Goal: Task Accomplishment & Management: Use online tool/utility

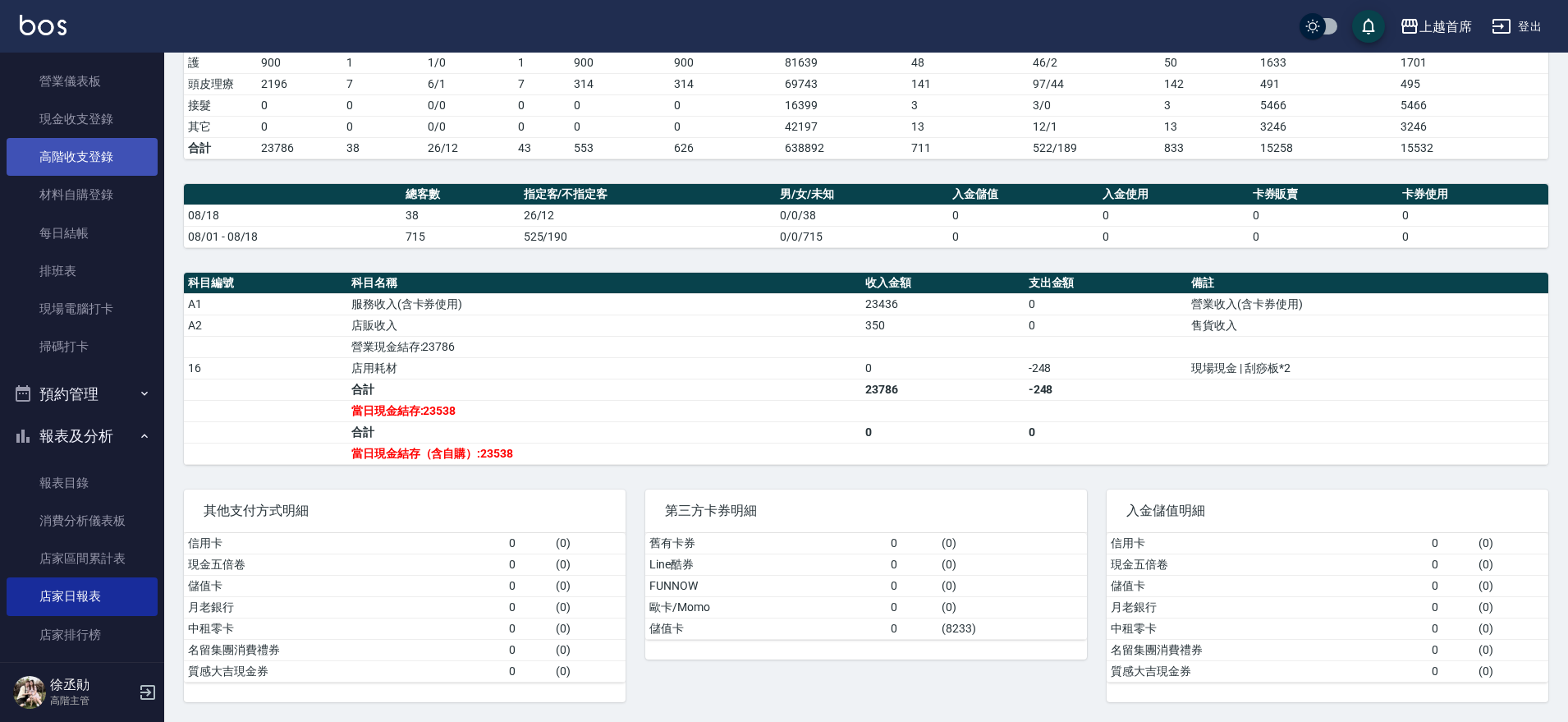
scroll to position [205, 0]
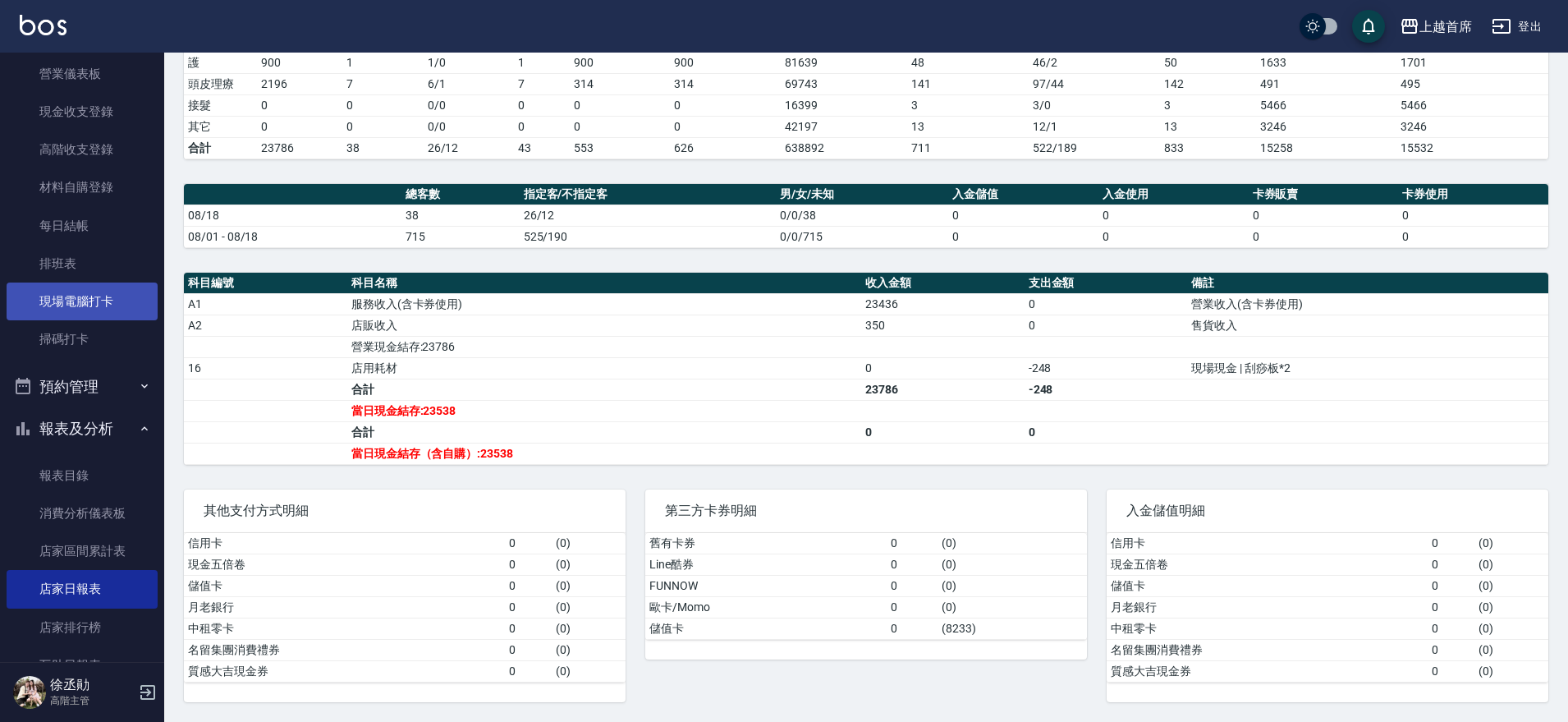
click at [98, 307] on link "現場電腦打卡" at bounding box center [82, 300] width 151 height 38
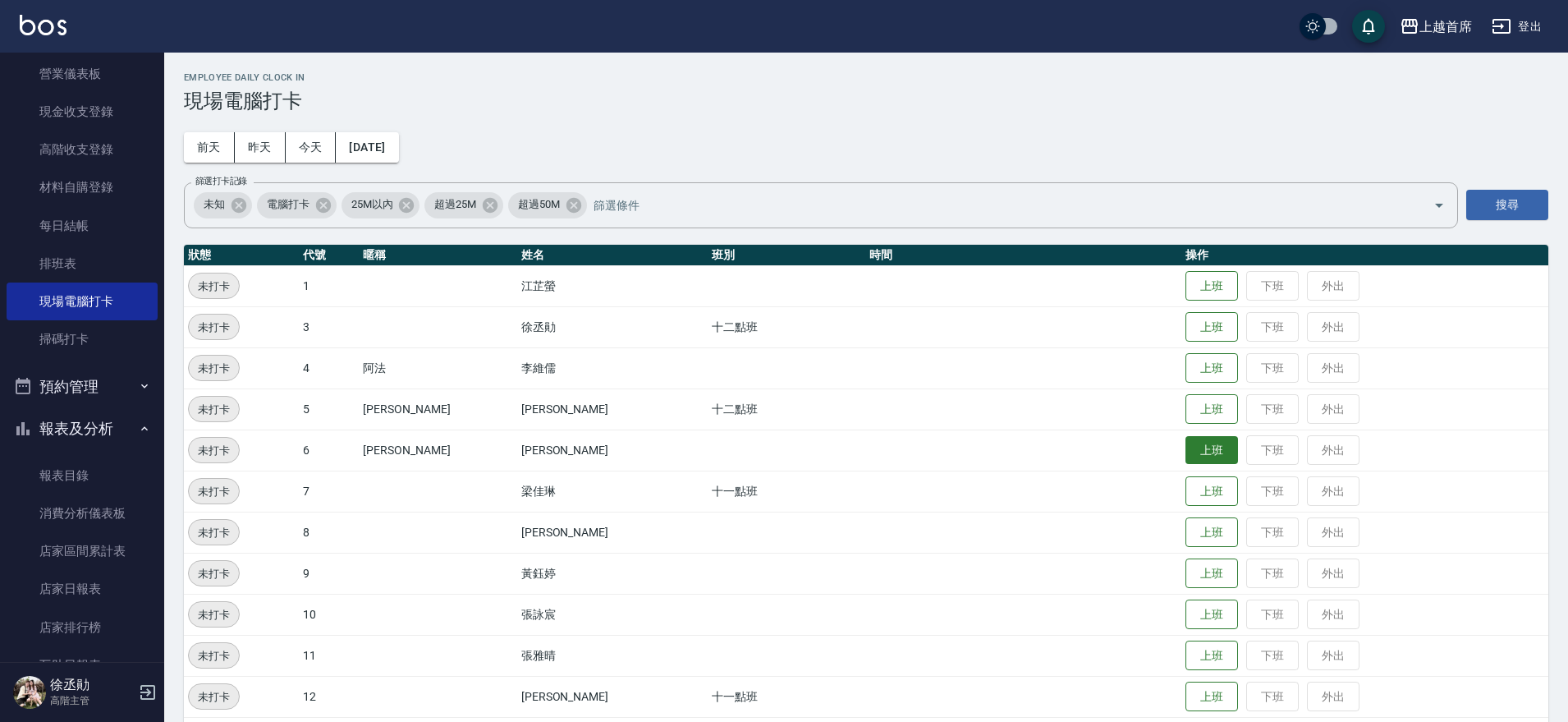
click at [1185, 448] on button "上班" at bounding box center [1211, 451] width 52 height 29
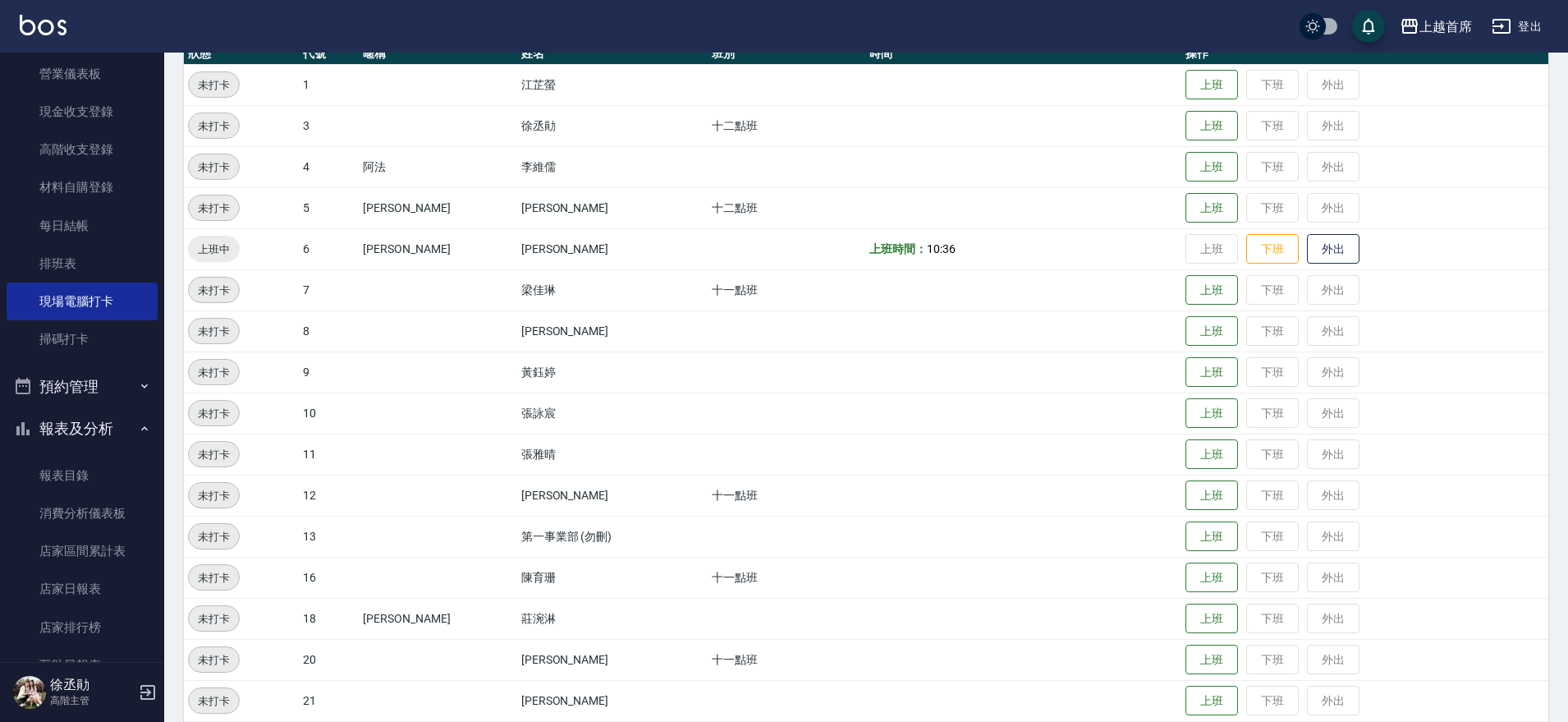
scroll to position [411, 0]
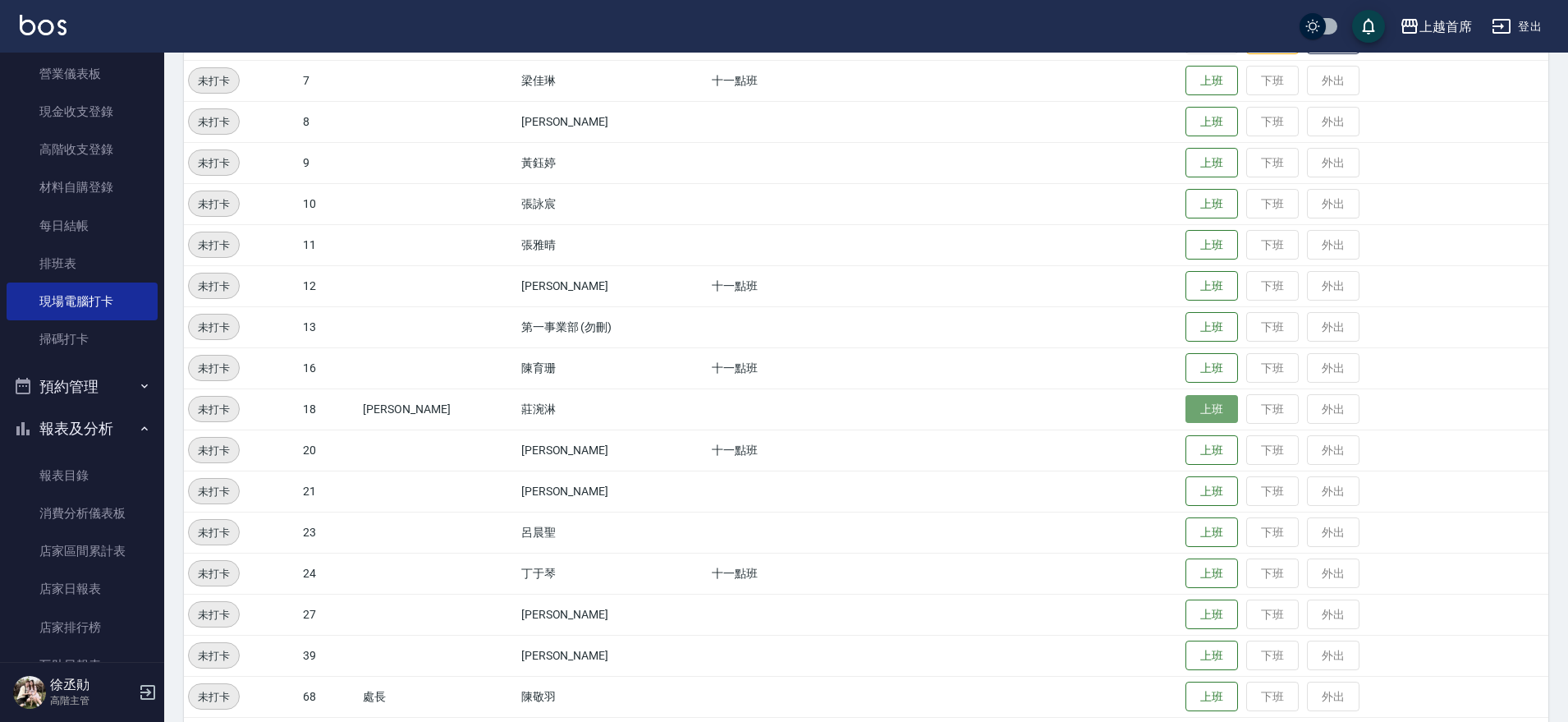
click at [1195, 398] on button "上班" at bounding box center [1211, 410] width 52 height 29
click at [1202, 573] on button "上班" at bounding box center [1211, 574] width 52 height 29
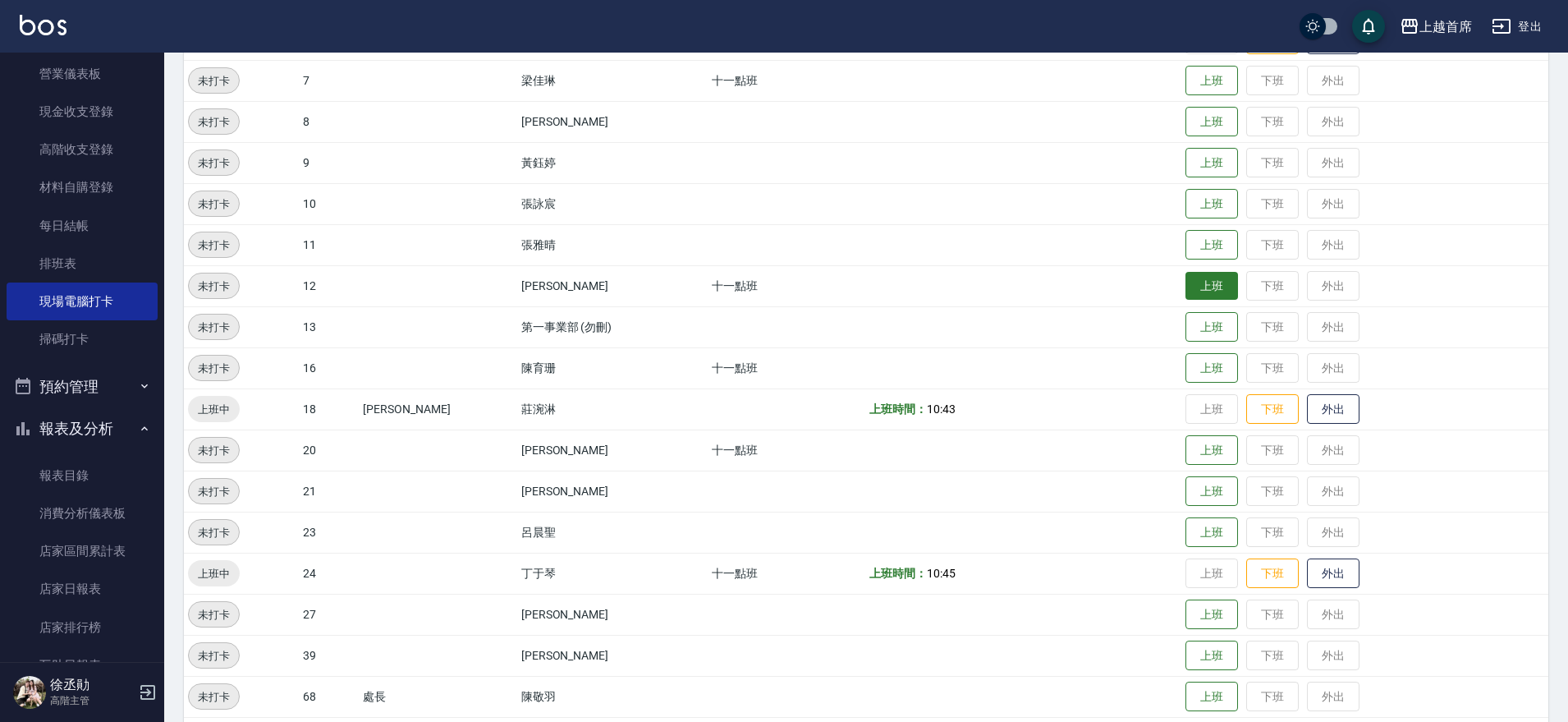
click at [1207, 290] on button "上班" at bounding box center [1211, 286] width 52 height 29
click at [1220, 455] on button "上班" at bounding box center [1211, 451] width 52 height 29
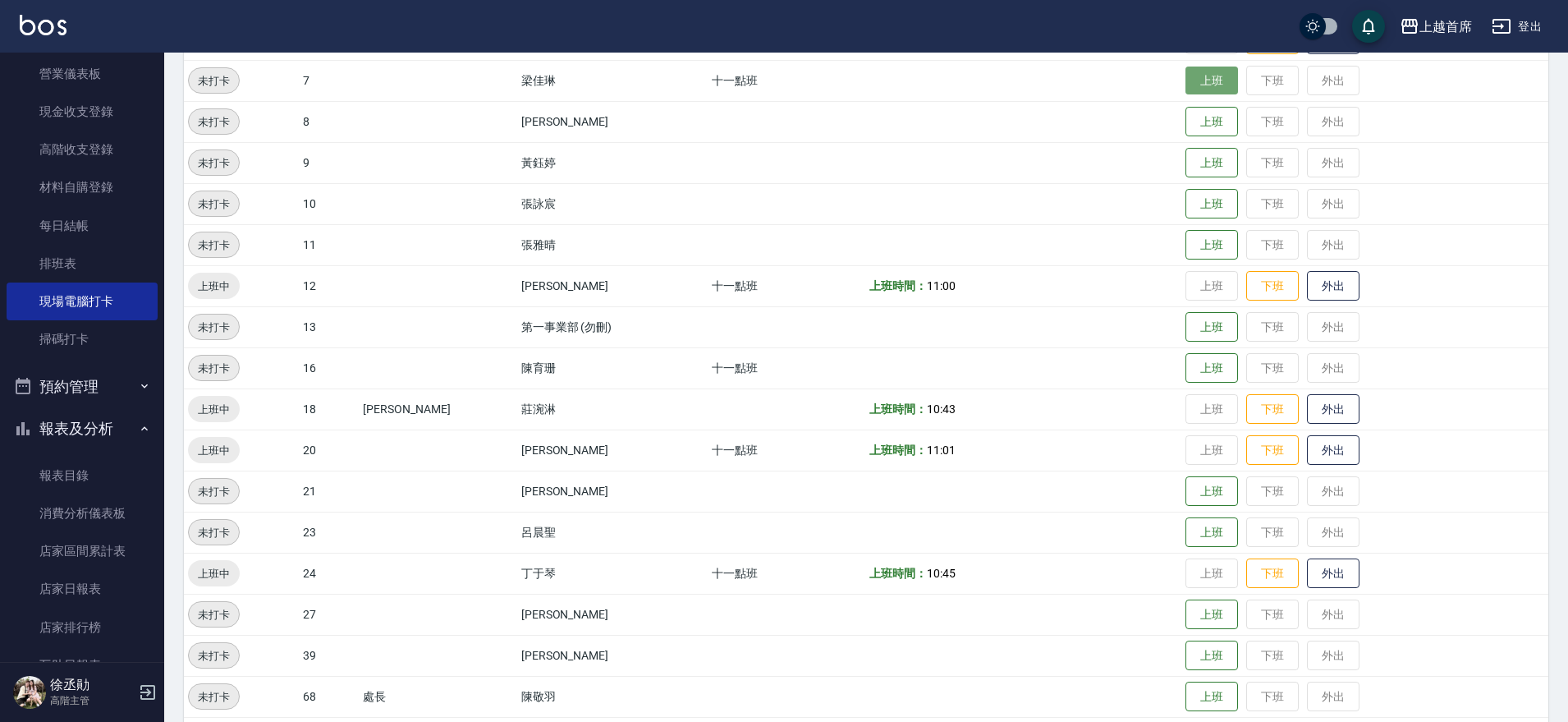
click at [1200, 91] on button "上班" at bounding box center [1211, 81] width 52 height 29
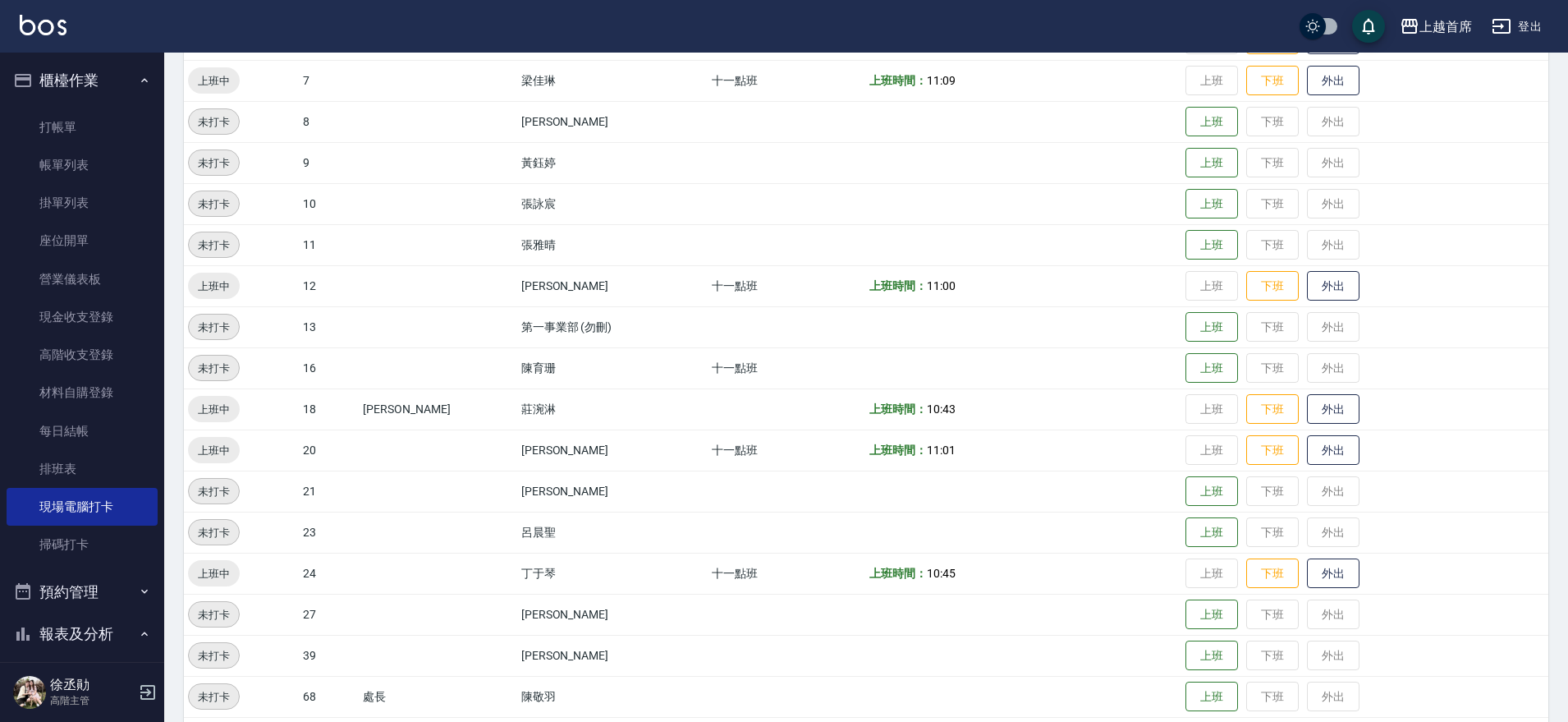
click at [120, 88] on button "櫃檯作業" at bounding box center [82, 80] width 151 height 43
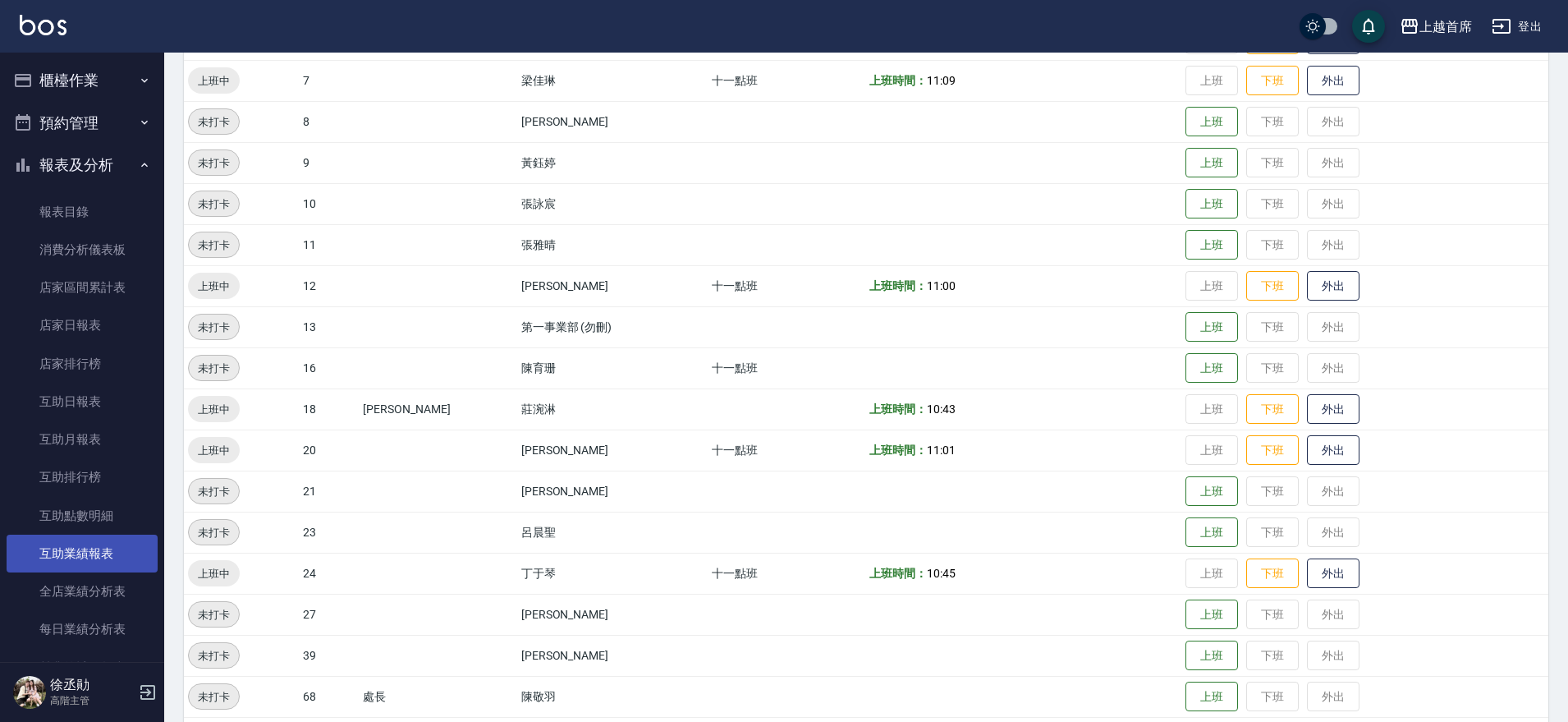
drag, startPoint x: 110, startPoint y: 490, endPoint x: 116, endPoint y: 566, distance: 76.2
drag, startPoint x: 165, startPoint y: 235, endPoint x: 157, endPoint y: 256, distance: 22.5
click at [157, 256] on div "櫃檯作業 打帳單 帳單列表 掛單列表 座位開單 營業儀表板 現金收支登錄 高階收支登錄 材料自購登錄 每日結帳 排班表 現場電腦打卡 掃碼打卡 預約管理 預約…" at bounding box center [82, 387] width 165 height 669
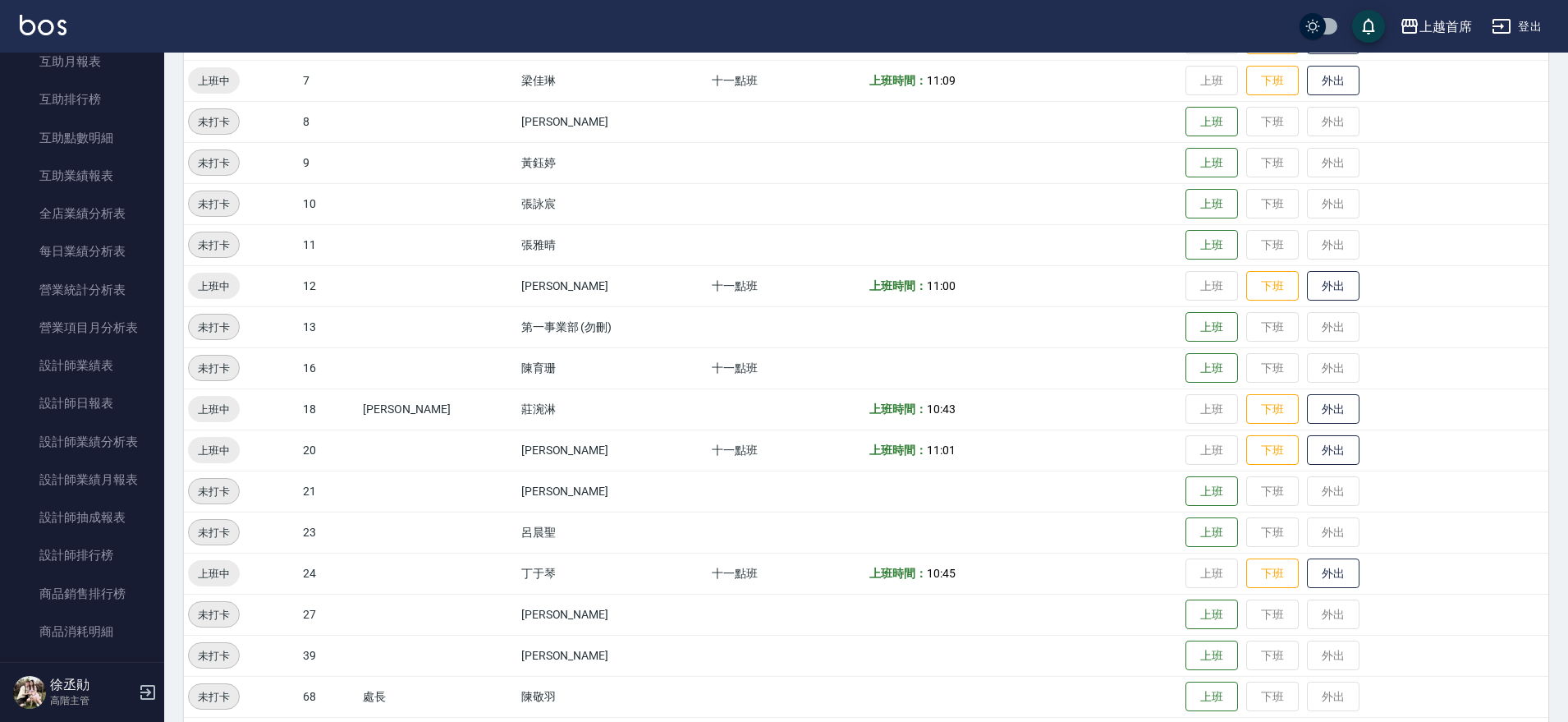
scroll to position [417, 0]
click at [92, 514] on link "設計師排行榜" at bounding box center [82, 516] width 151 height 38
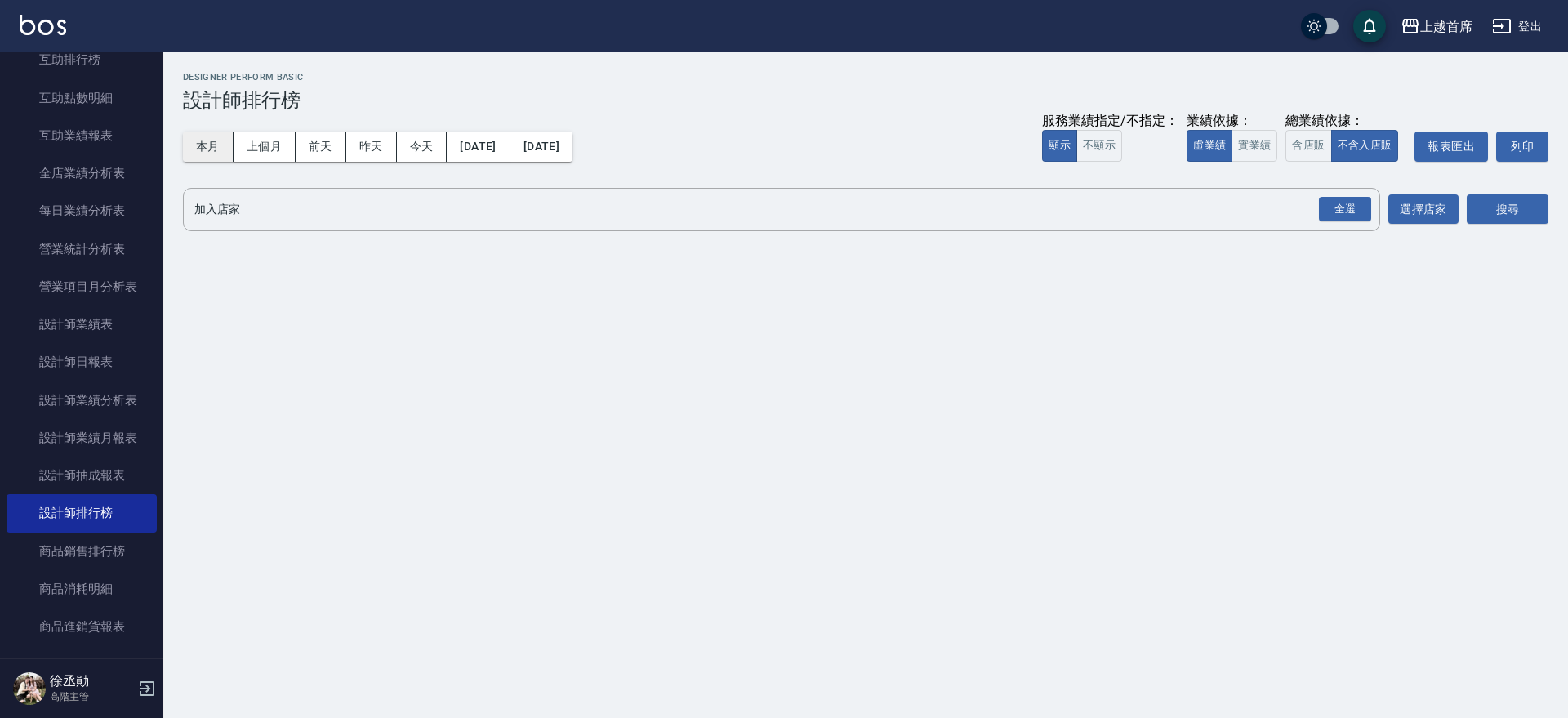
click at [194, 146] on button "本月" at bounding box center [208, 146] width 51 height 30
click at [1266, 145] on button "實業績" at bounding box center [1254, 146] width 45 height 32
click at [1350, 208] on div "全選" at bounding box center [1344, 209] width 52 height 25
click at [1499, 218] on button "搜尋" at bounding box center [1507, 209] width 82 height 30
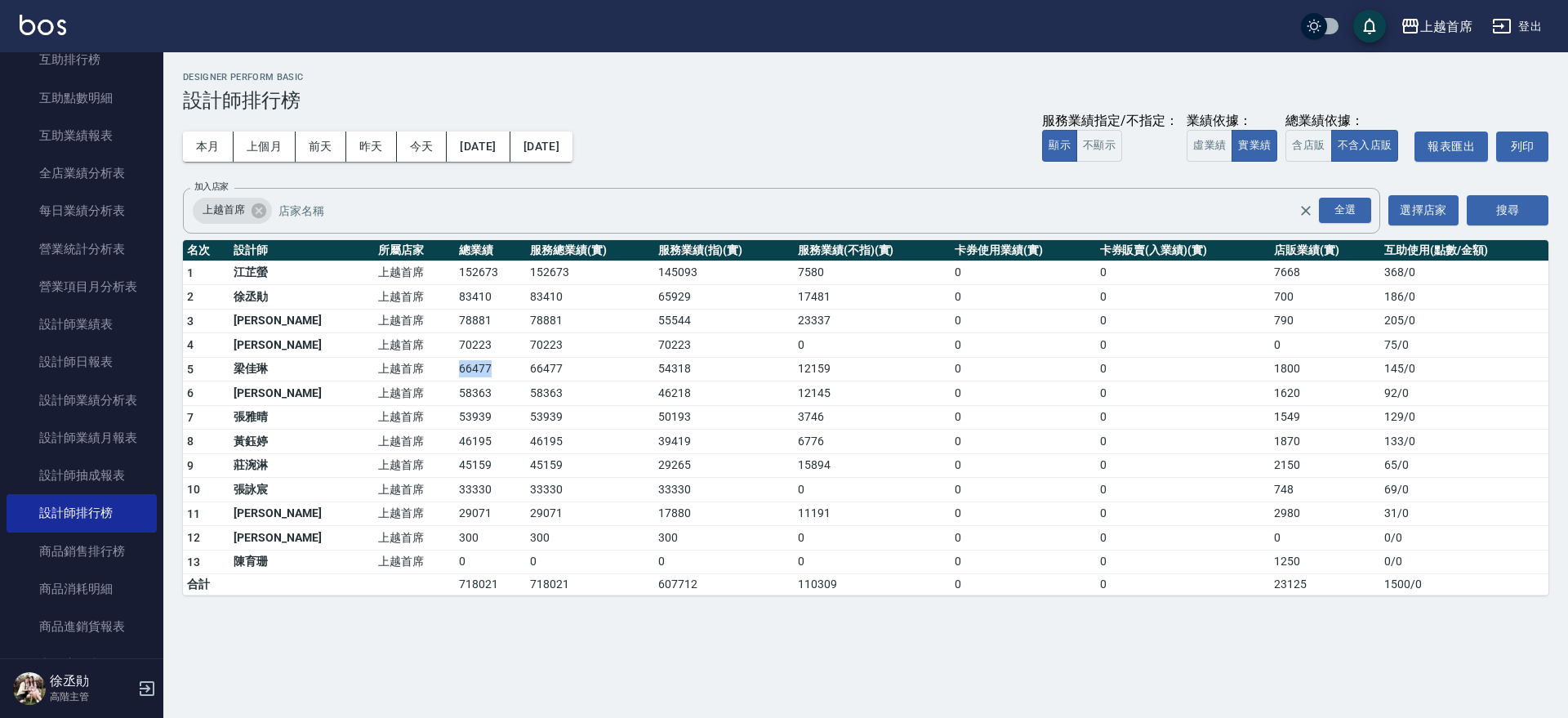
drag, startPoint x: 402, startPoint y: 367, endPoint x: 457, endPoint y: 367, distance: 55.0
click at [457, 367] on tr "5 [PERSON_NAME]首席 66477 66477 54318 12159 0 0 1800 145 / 0" at bounding box center [865, 368] width 1366 height 24
click at [457, 367] on td "66477" at bounding box center [491, 368] width 71 height 24
click at [332, 149] on button "前天" at bounding box center [321, 146] width 51 height 30
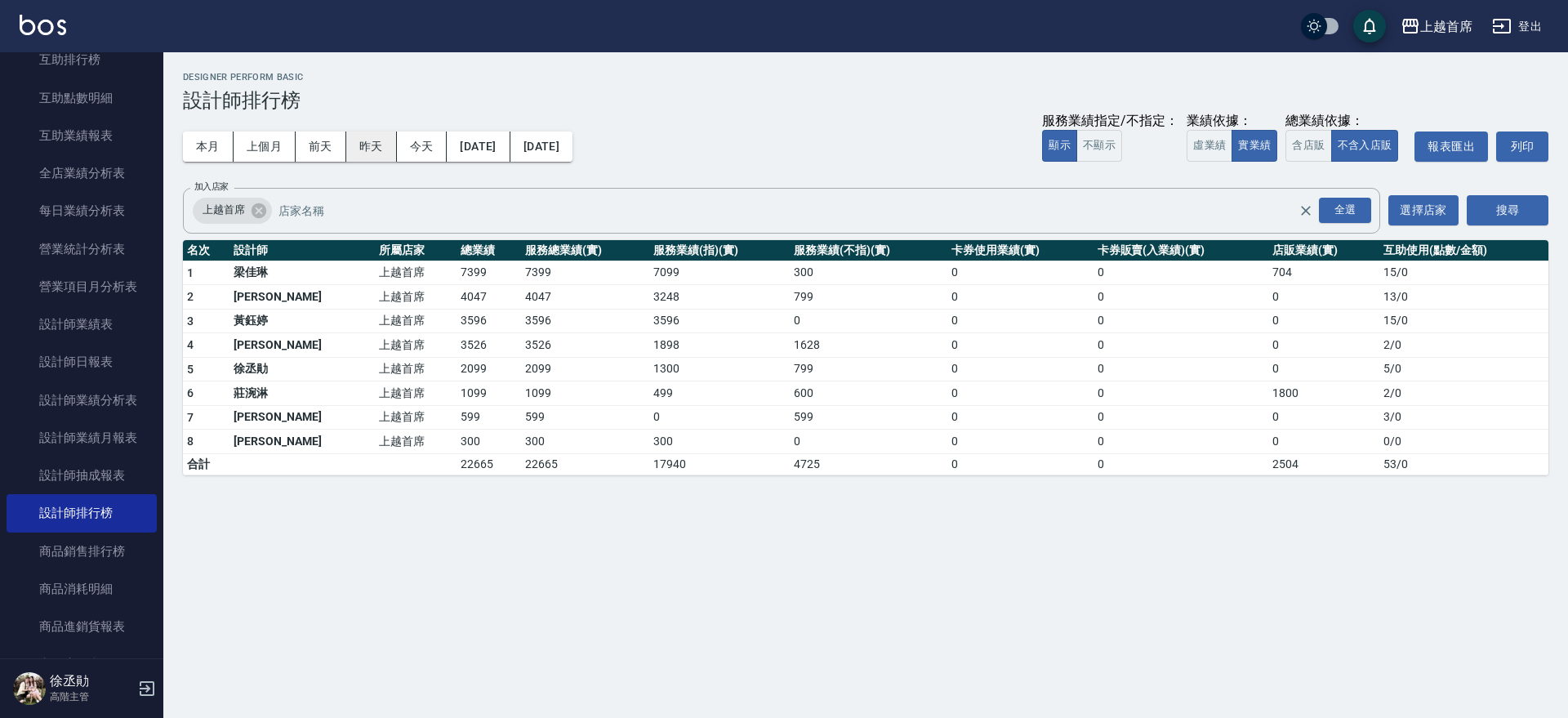
click at [371, 159] on button "昨天" at bounding box center [371, 146] width 51 height 30
click at [200, 133] on button "本月" at bounding box center [208, 146] width 51 height 30
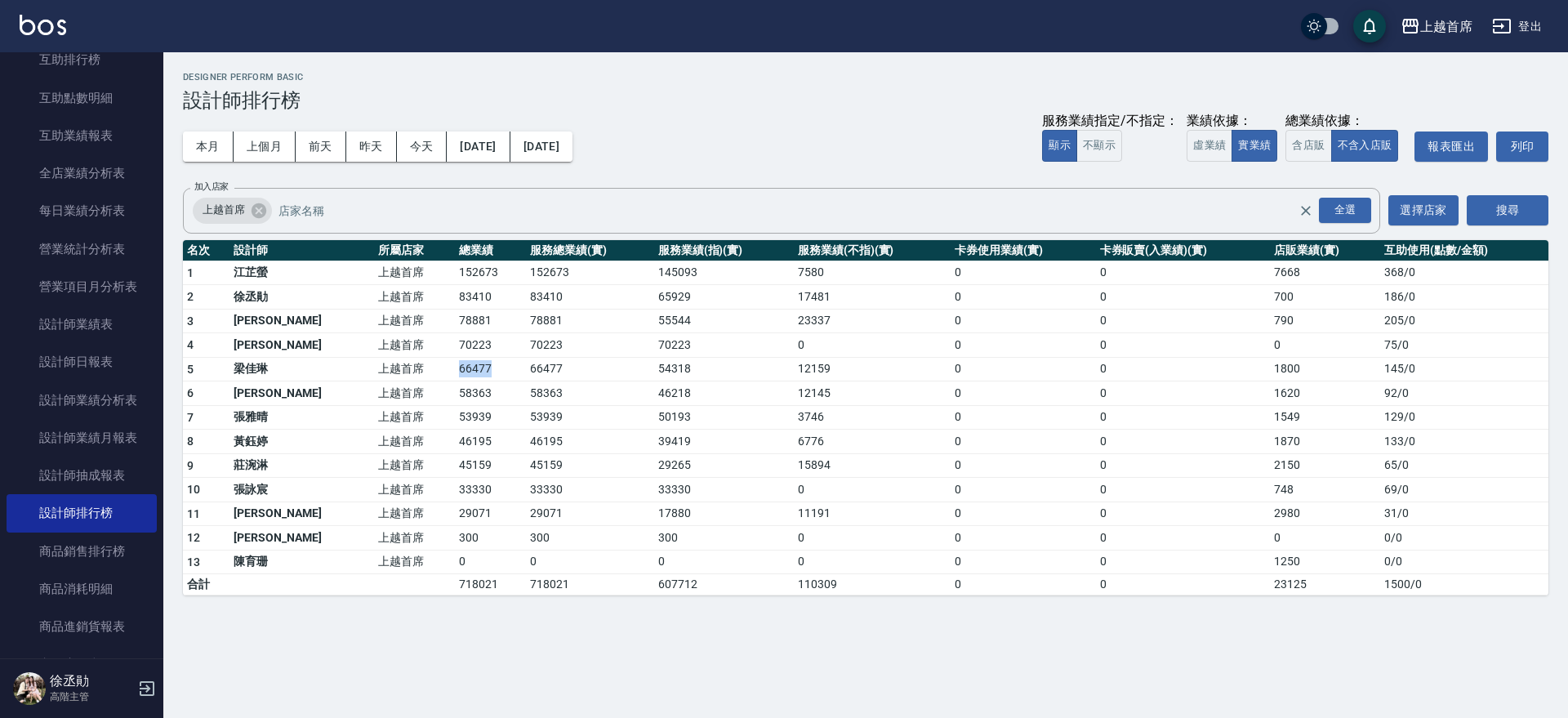
drag, startPoint x: 398, startPoint y: 368, endPoint x: 468, endPoint y: 377, distance: 70.6
click at [468, 377] on tr "5 [PERSON_NAME]首席 66477 66477 54318 12159 0 0 1800 145 / 0" at bounding box center [865, 368] width 1366 height 24
click at [468, 377] on td "66477" at bounding box center [491, 368] width 71 height 24
drag, startPoint x: 389, startPoint y: 387, endPoint x: 465, endPoint y: 395, distance: 76.4
click at [465, 395] on tr "6 [PERSON_NAME] 上越首席 58363 58363 46218 12145 0 0 1620 92 / 0" at bounding box center [865, 393] width 1366 height 24
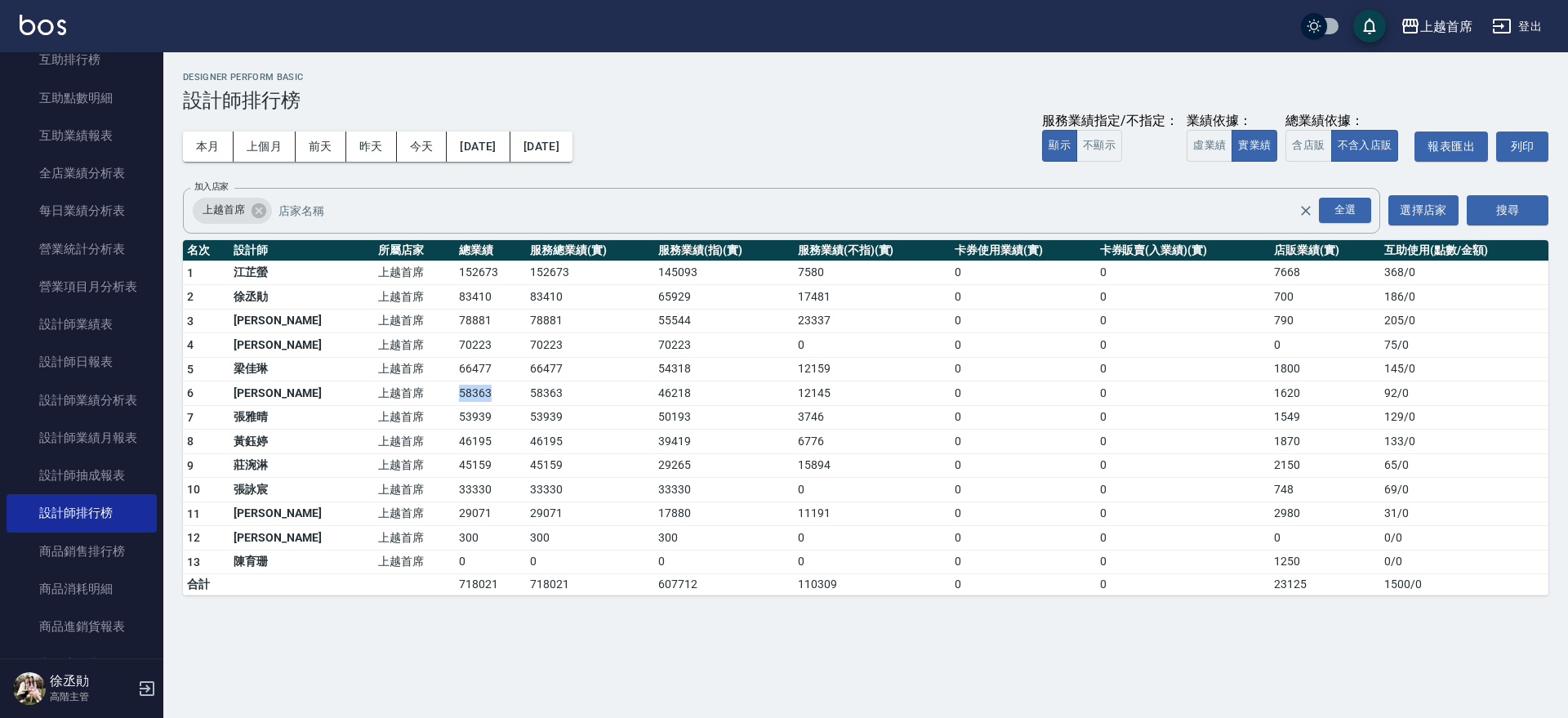
click at [465, 395] on td "58363" at bounding box center [491, 393] width 71 height 24
drag, startPoint x: 602, startPoint y: 359, endPoint x: 674, endPoint y: 365, distance: 72.2
click at [674, 365] on tr "5 [PERSON_NAME]首席 66477 66477 54318 12159 0 0 1800 145 / 0" at bounding box center [865, 368] width 1366 height 24
drag, startPoint x: 580, startPoint y: 386, endPoint x: 669, endPoint y: 394, distance: 89.4
click at [669, 394] on tr "6 [PERSON_NAME] 上越首席 58363 58363 46218 12145 0 0 1620 92 / 0" at bounding box center [865, 393] width 1366 height 24
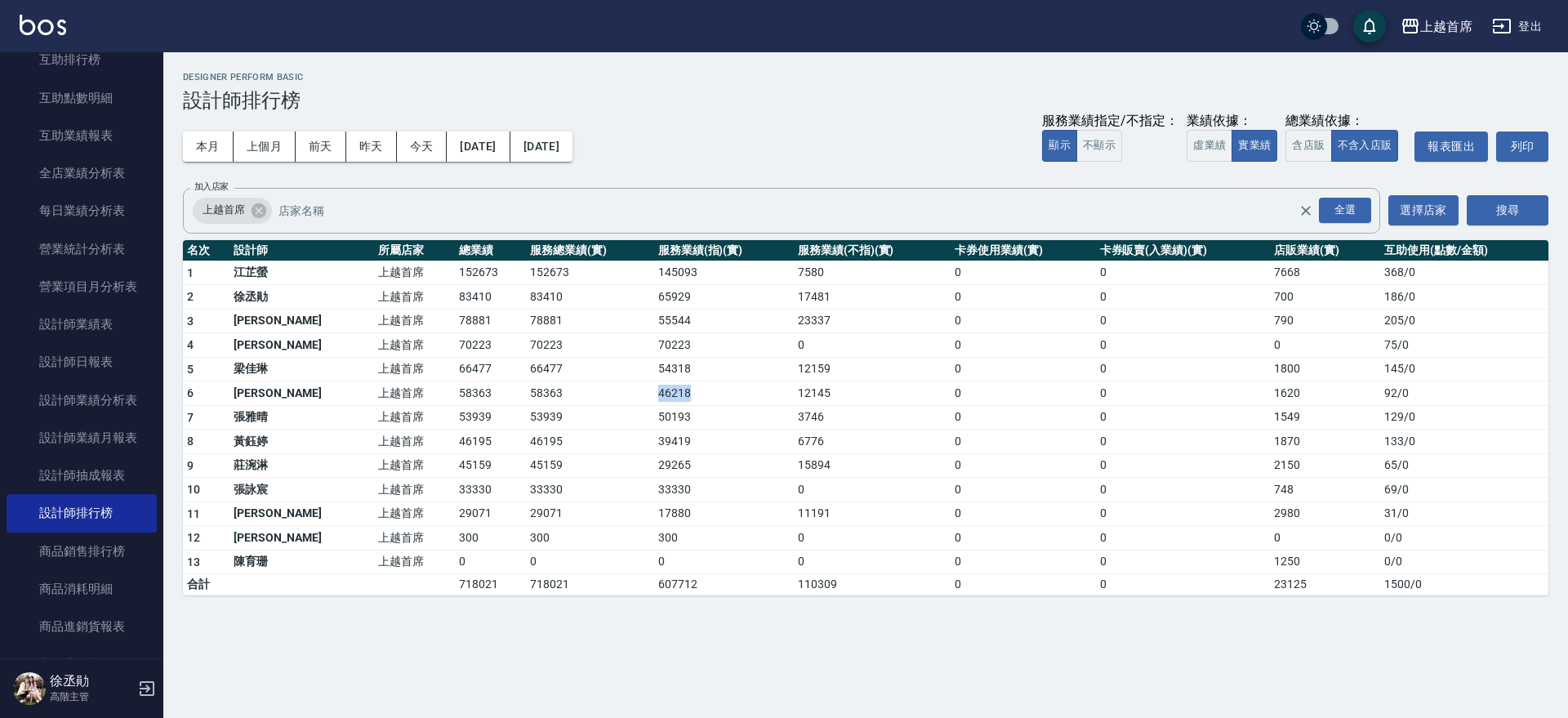
click at [669, 394] on td "46218" at bounding box center [724, 393] width 140 height 24
drag, startPoint x: 693, startPoint y: 368, endPoint x: 609, endPoint y: 367, distance: 84.0
click at [609, 367] on tr "5 [PERSON_NAME]首席 66477 66477 54318 12159 0 0 1800 145 / 0" at bounding box center [865, 368] width 1366 height 24
click at [609, 367] on td "66477" at bounding box center [590, 368] width 127 height 24
drag, startPoint x: 226, startPoint y: 368, endPoint x: 332, endPoint y: 369, distance: 106.0
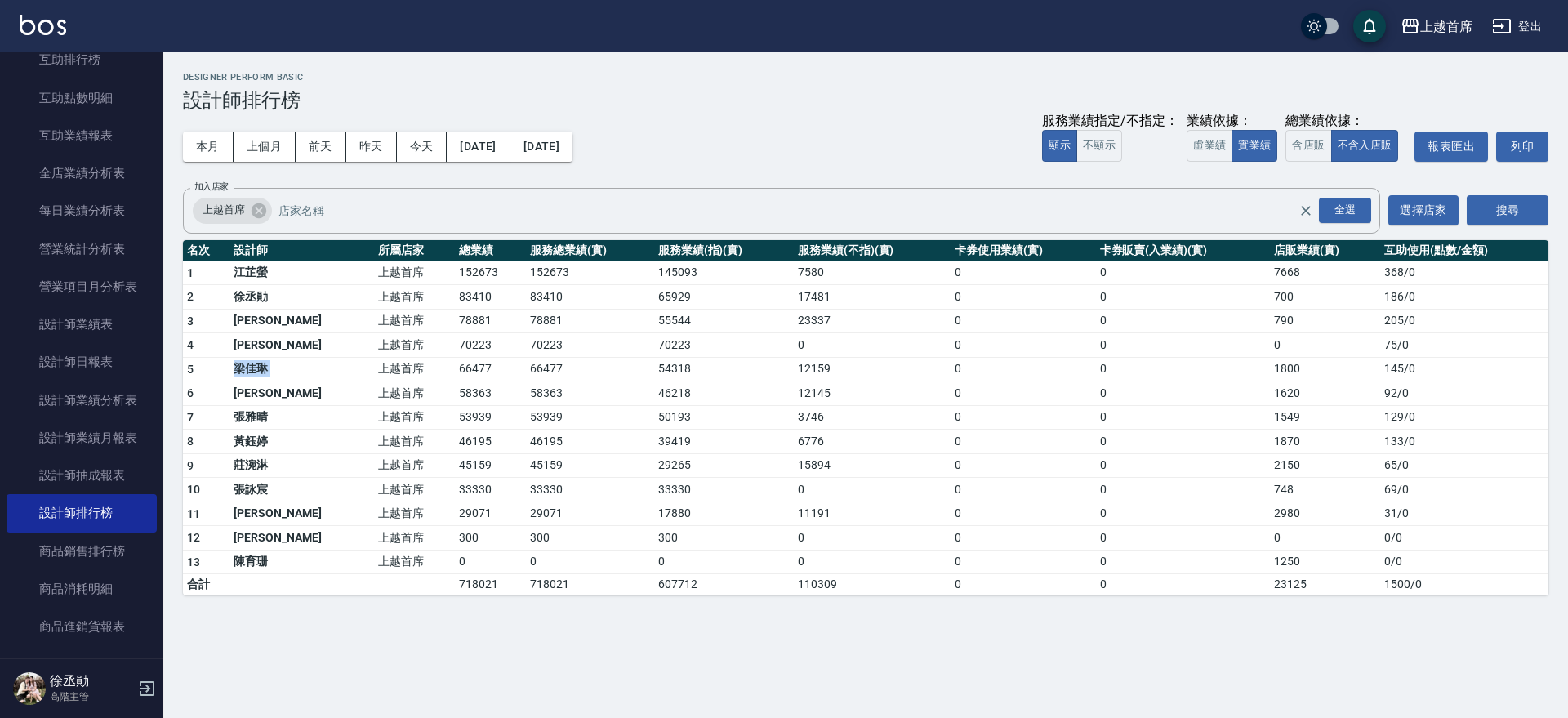
click at [332, 369] on tr "5 [PERSON_NAME]首席 66477 66477 54318 12159 0 0 1800 145 / 0" at bounding box center [865, 368] width 1366 height 24
drag, startPoint x: 227, startPoint y: 338, endPoint x: 291, endPoint y: 345, distance: 64.4
click at [291, 345] on tr "4 [PERSON_NAME]好 上越首席 70223 70223 70223 0 0 0 0 75 / 0" at bounding box center [865, 345] width 1366 height 24
click at [291, 345] on td "[PERSON_NAME]" at bounding box center [302, 345] width 145 height 24
drag, startPoint x: 1360, startPoint y: 370, endPoint x: 1414, endPoint y: 369, distance: 54.0
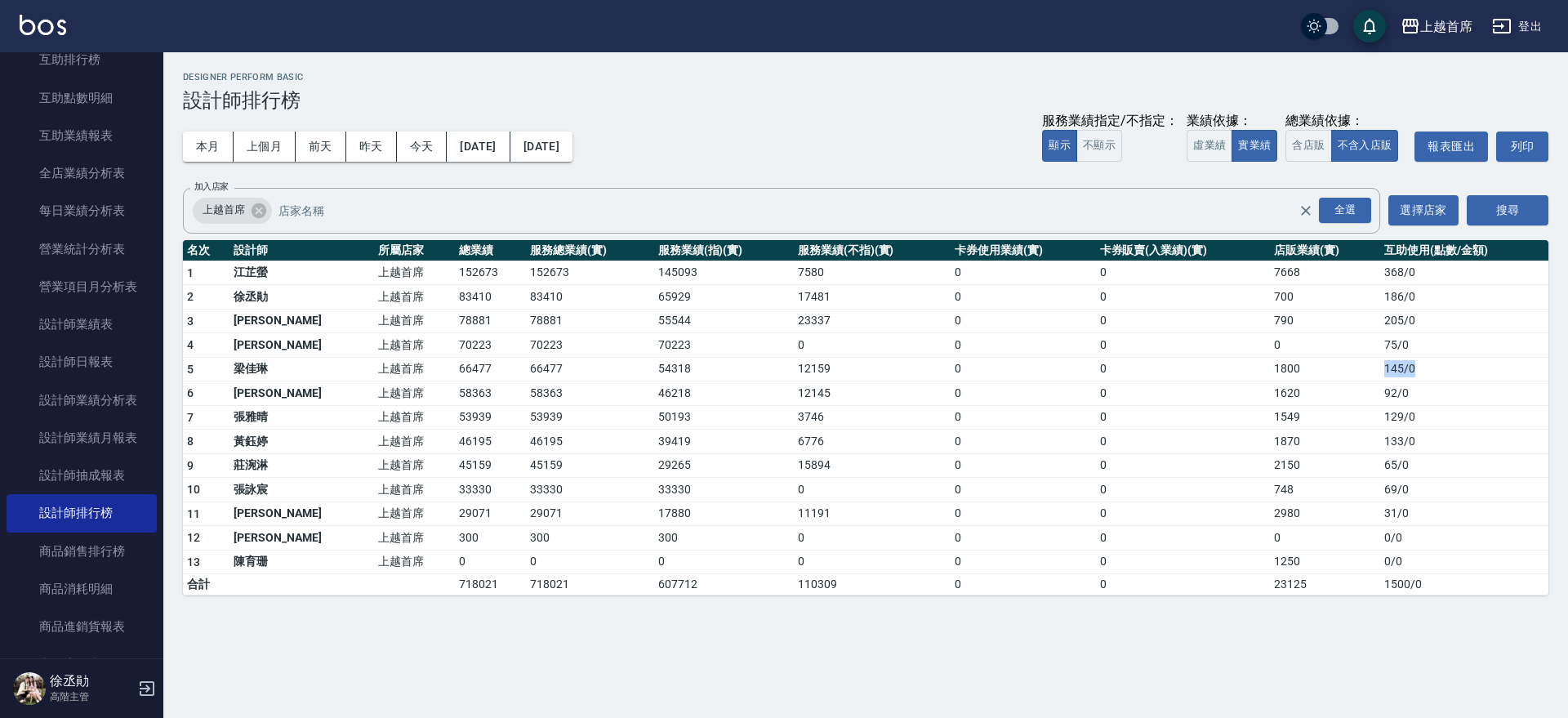
click at [1414, 369] on tr "5 [PERSON_NAME]首席 66477 66477 54318 12159 0 0 1800 145 / 0" at bounding box center [865, 368] width 1366 height 24
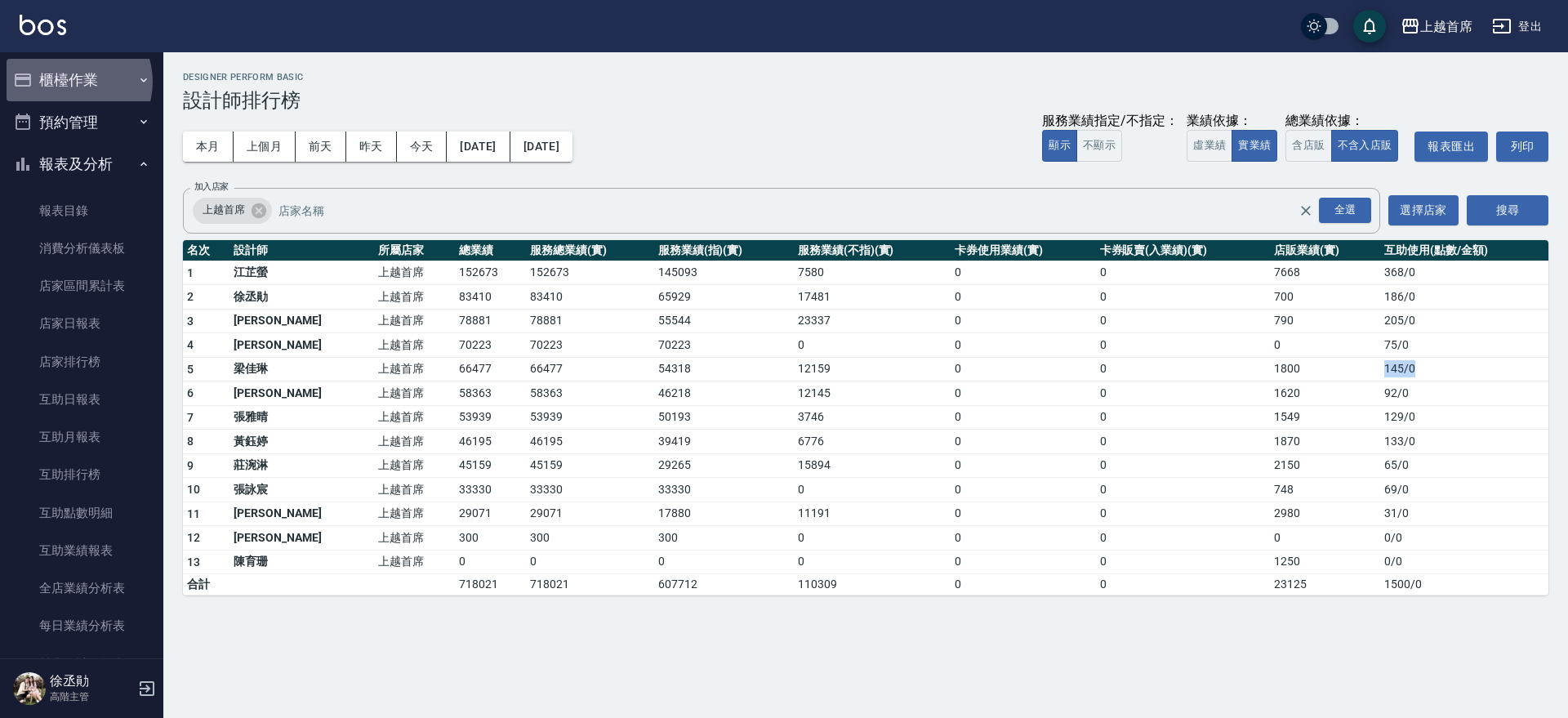
click at [71, 82] on button "櫃檯作業" at bounding box center [82, 80] width 150 height 42
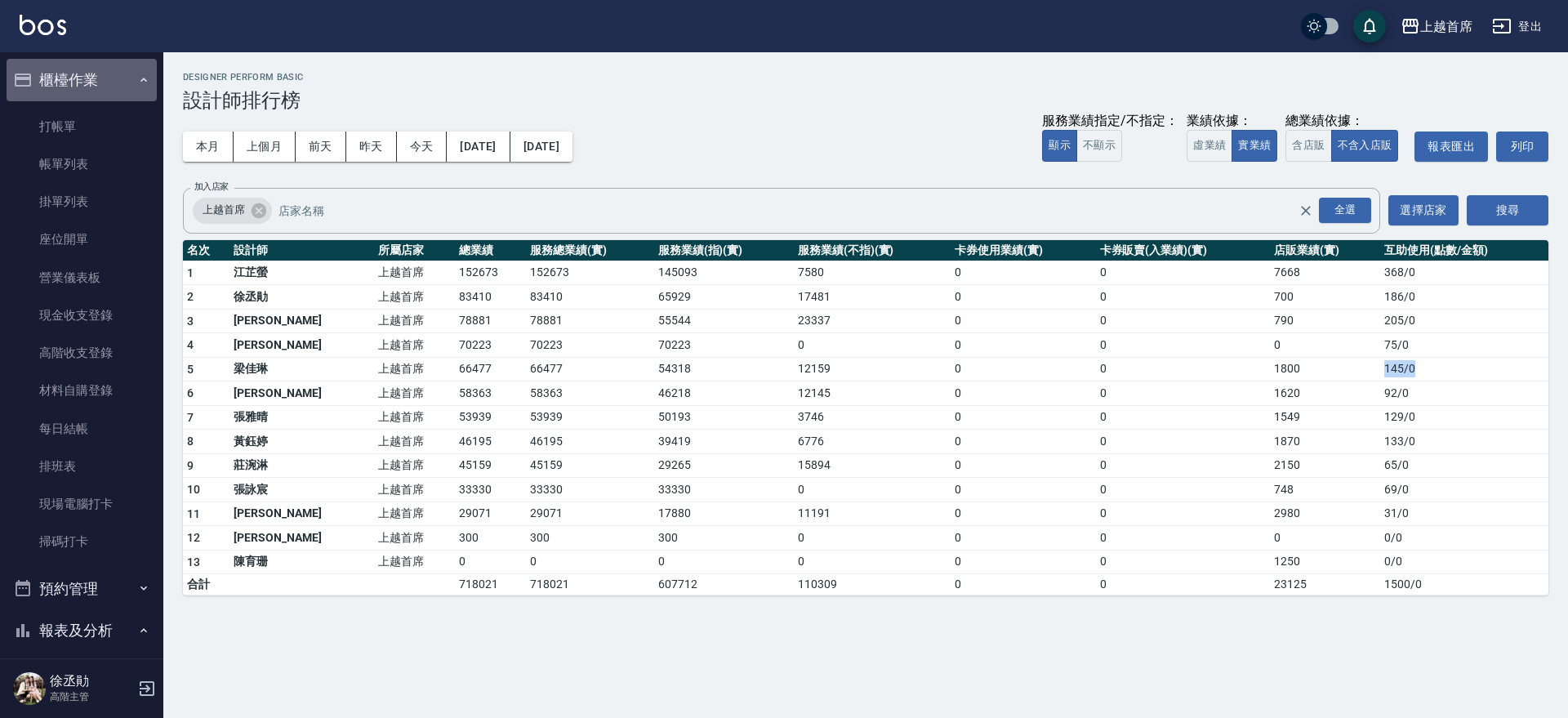
click at [120, 66] on button "櫃檯作業" at bounding box center [82, 80] width 150 height 42
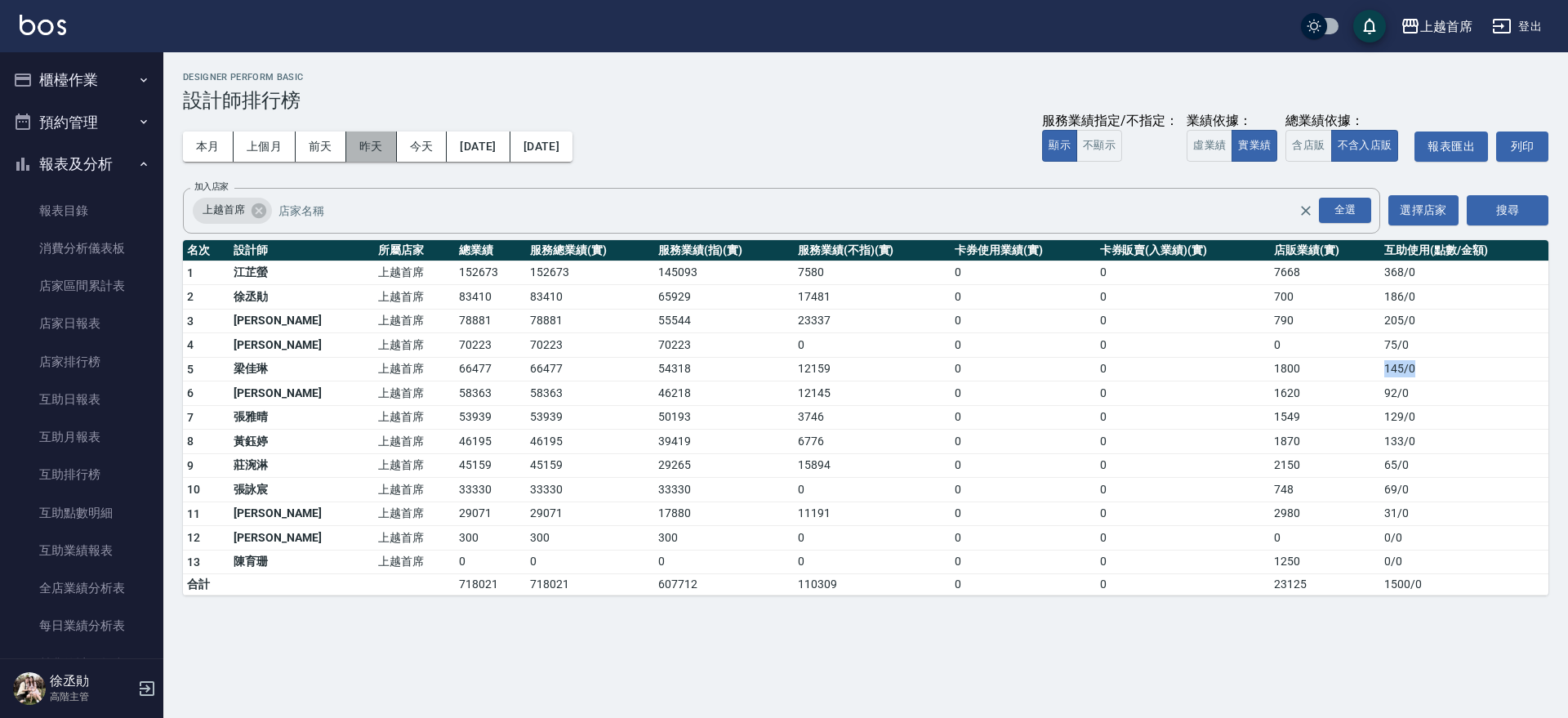
click at [386, 146] on button "昨天" at bounding box center [371, 146] width 51 height 30
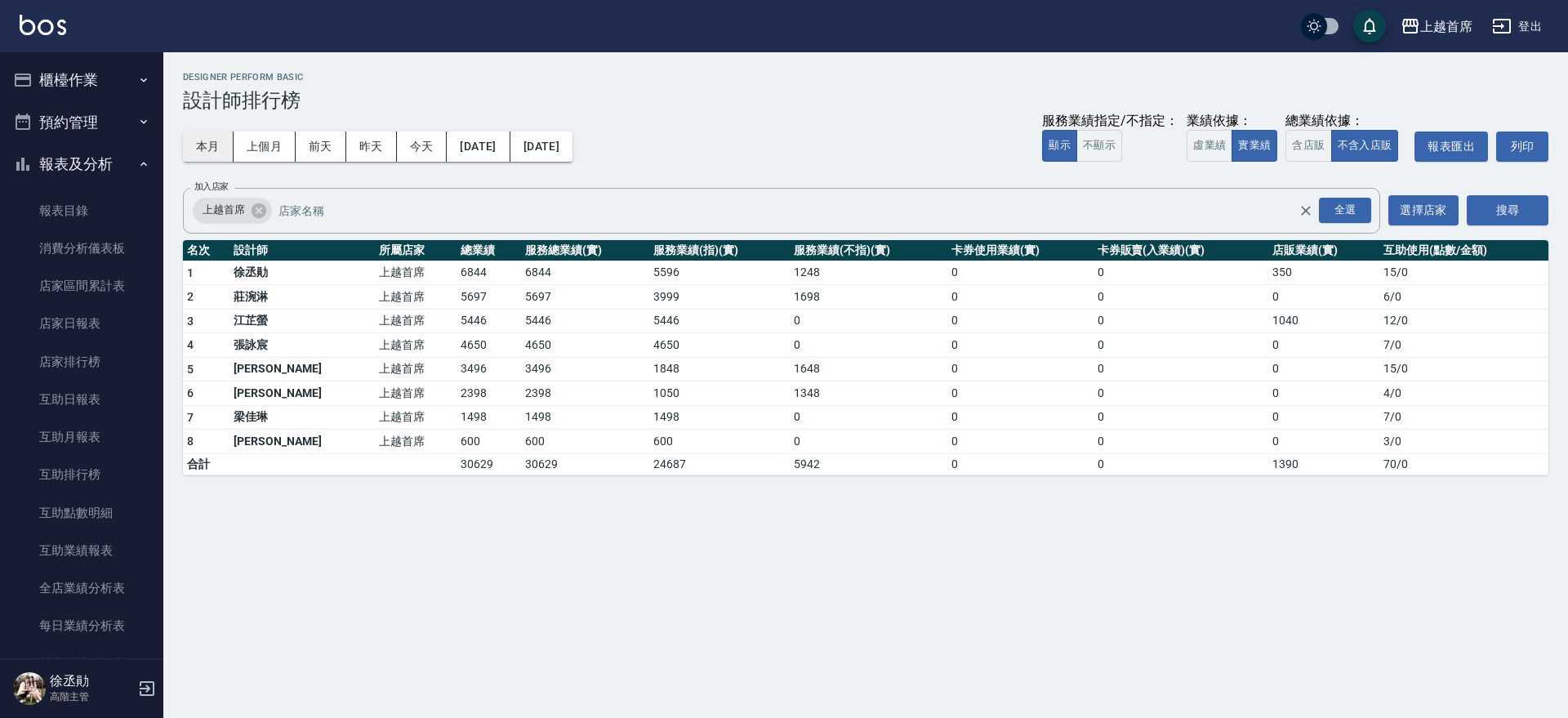
click at [205, 136] on button "本月" at bounding box center [208, 146] width 51 height 30
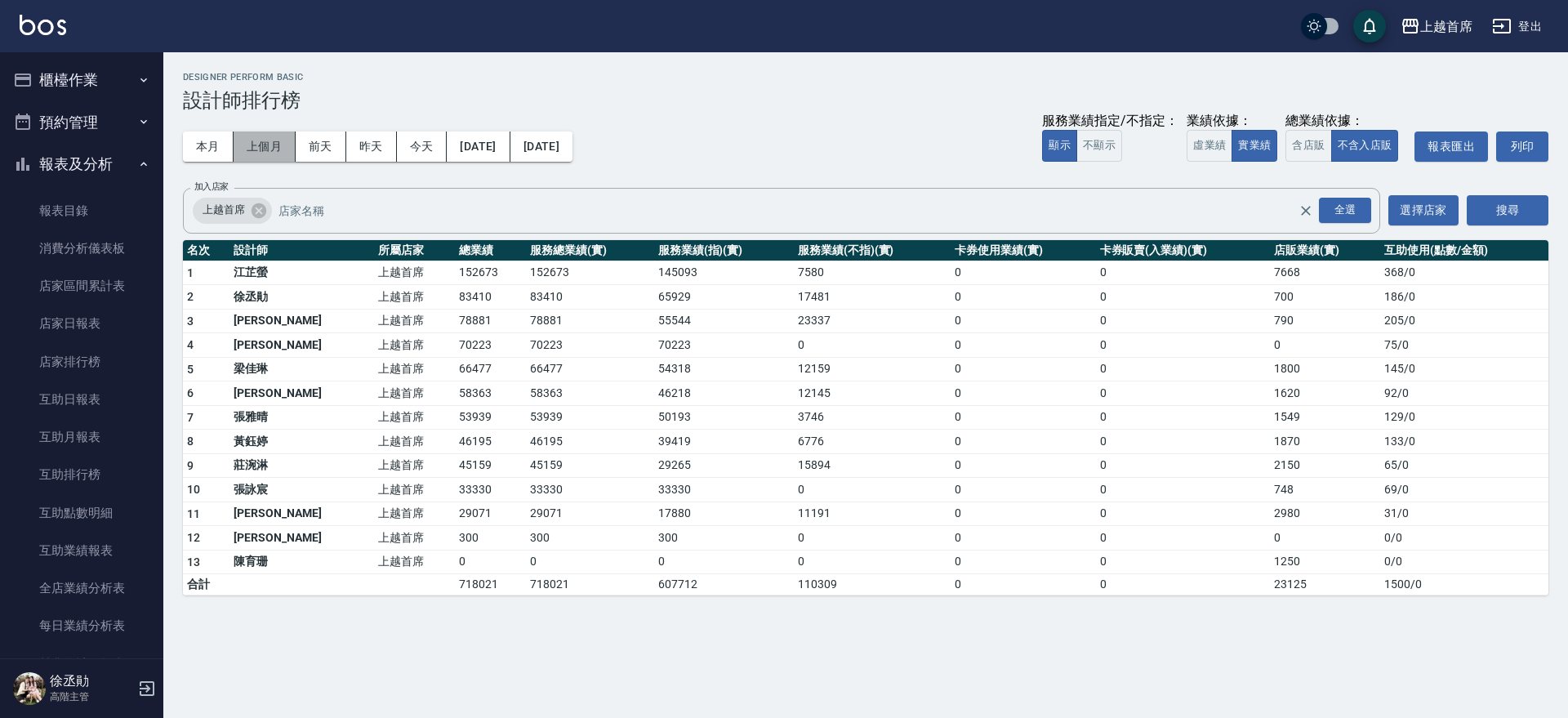
click at [265, 141] on button "上個月" at bounding box center [264, 146] width 62 height 30
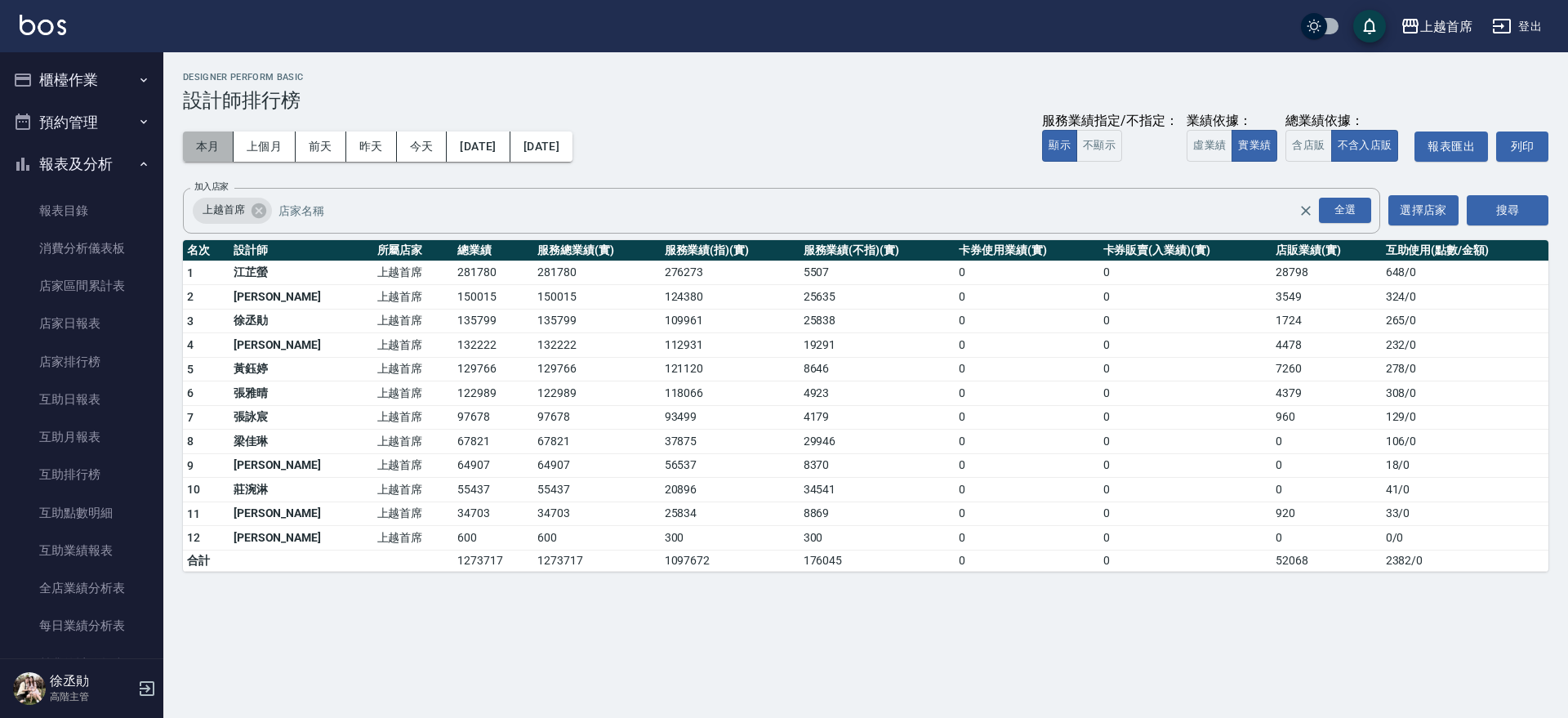
click at [207, 141] on button "本月" at bounding box center [208, 146] width 51 height 30
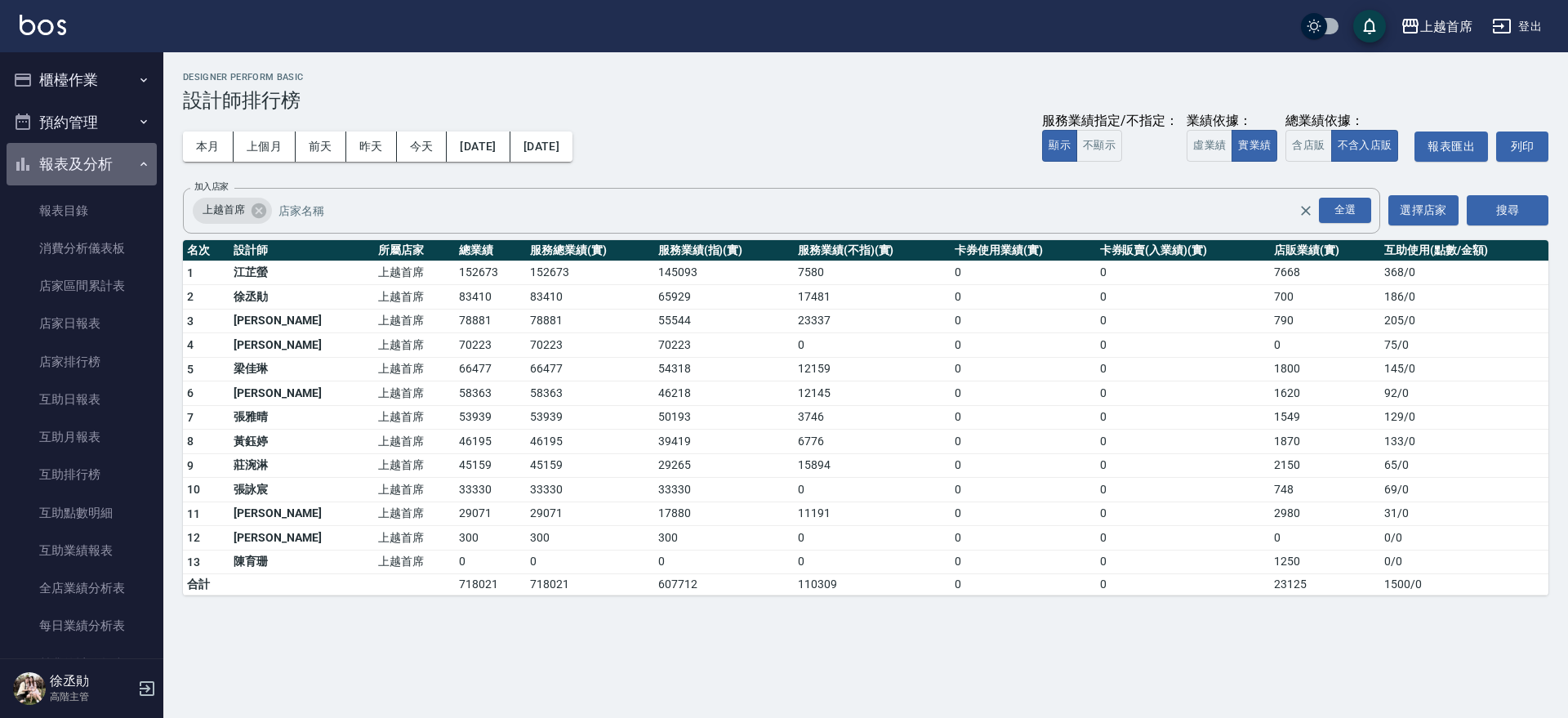
click at [120, 165] on button "報表及分析" at bounding box center [82, 164] width 150 height 42
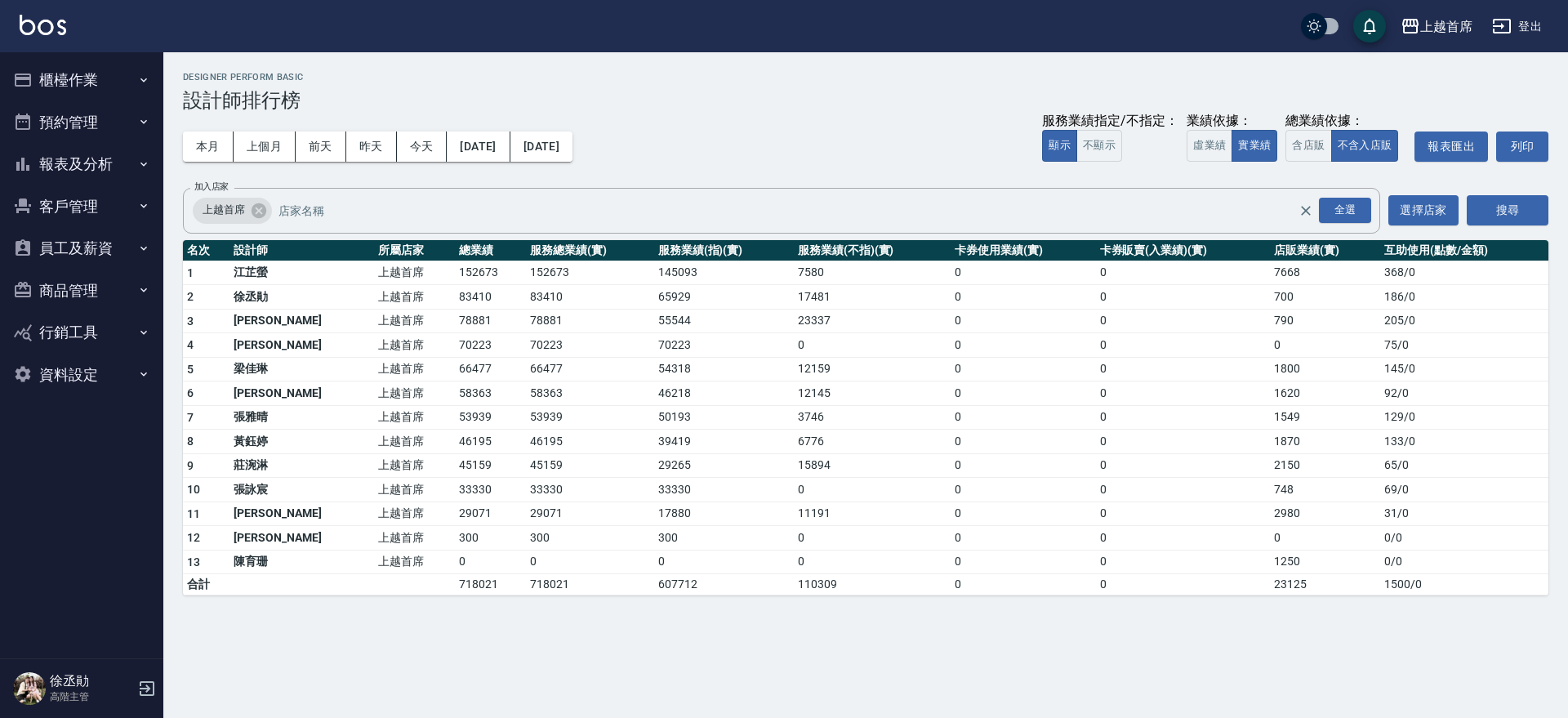
click at [65, 71] on button "櫃檯作業" at bounding box center [82, 80] width 150 height 42
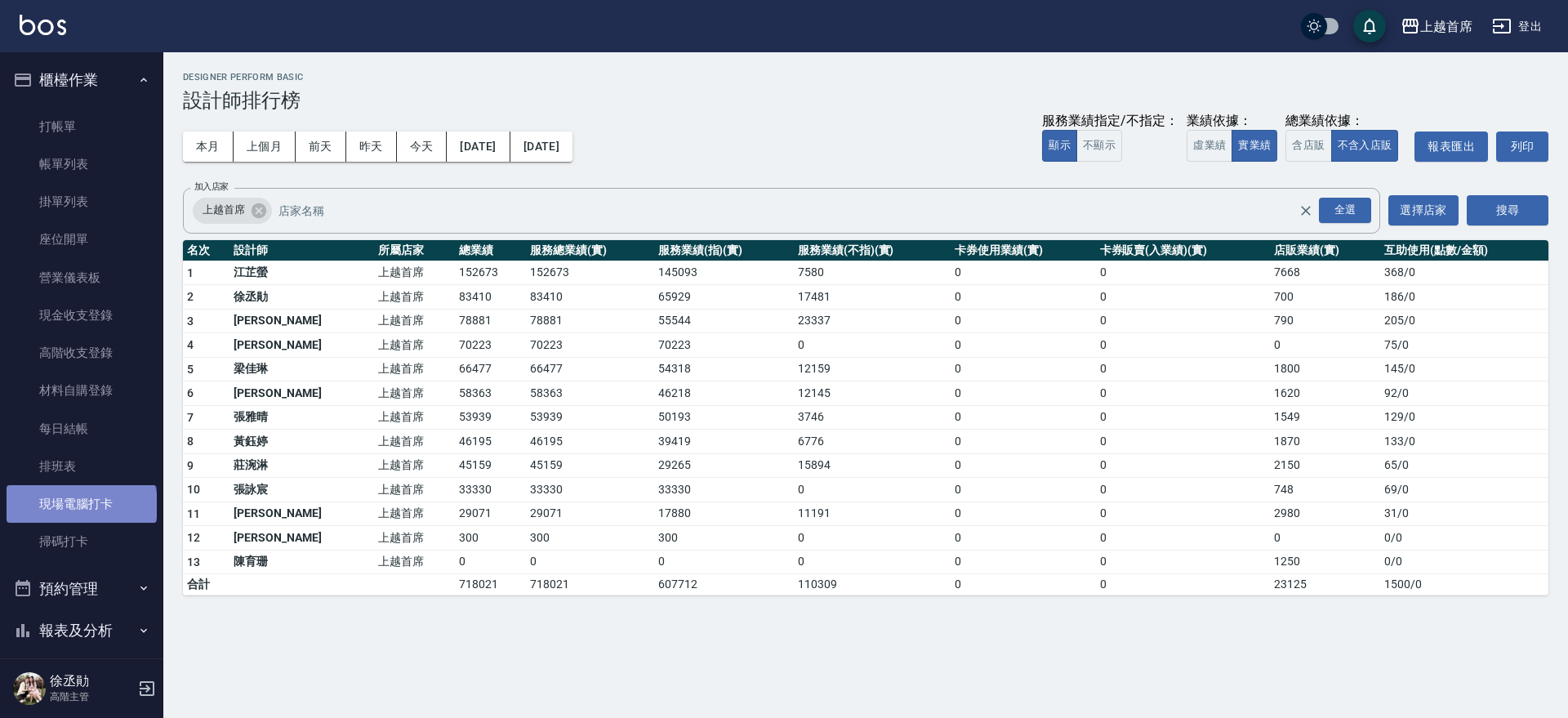
click at [80, 505] on link "現場電腦打卡" at bounding box center [82, 503] width 150 height 38
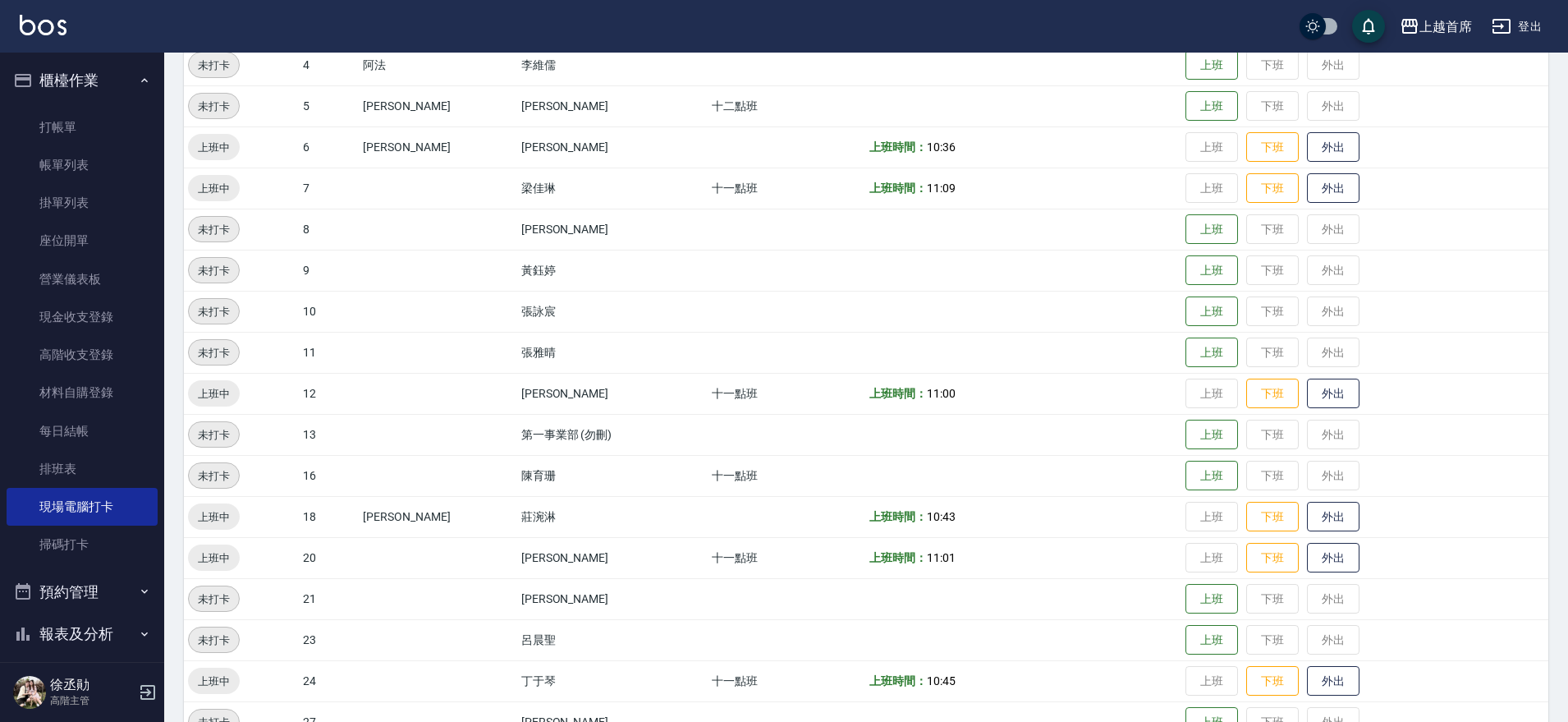
scroll to position [508, 0]
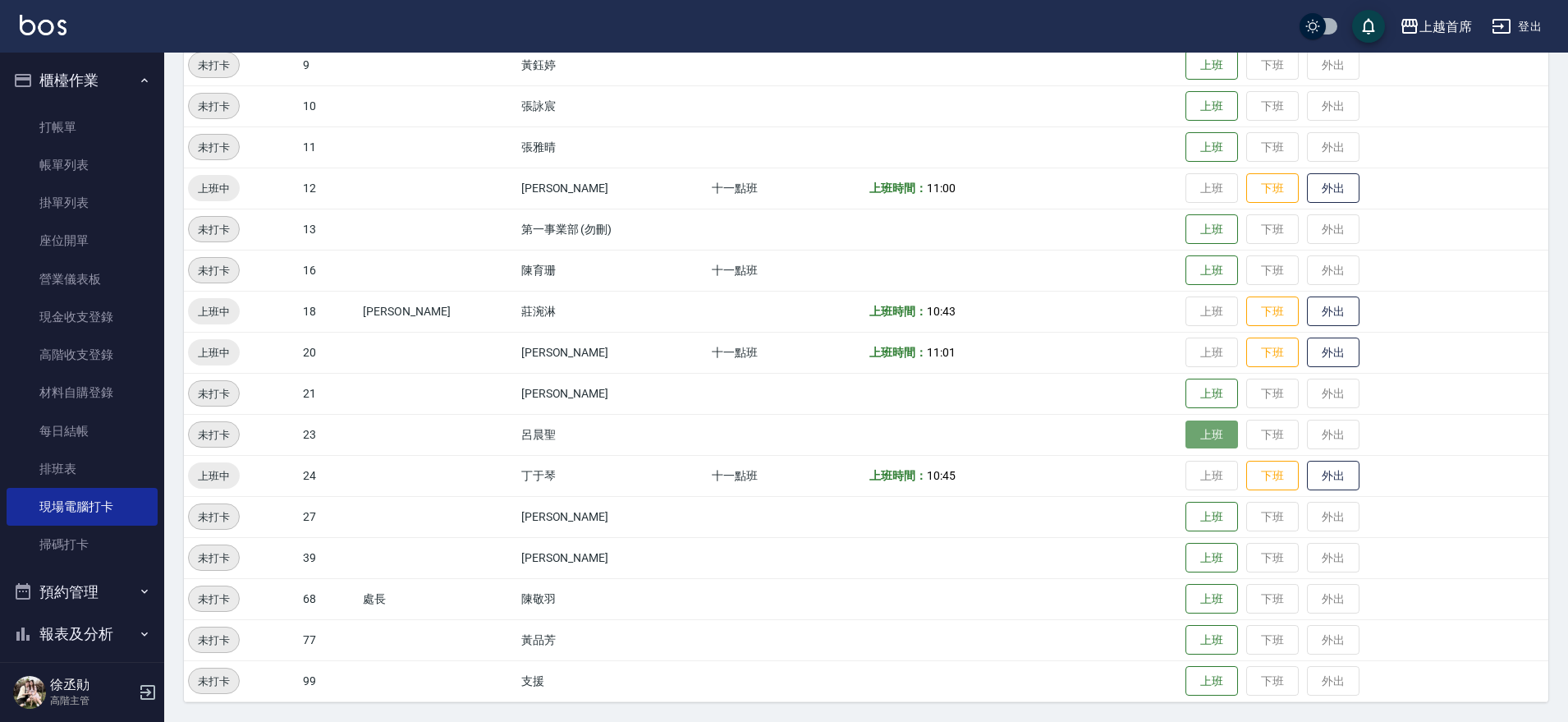
click at [1196, 429] on button "上班" at bounding box center [1211, 435] width 52 height 29
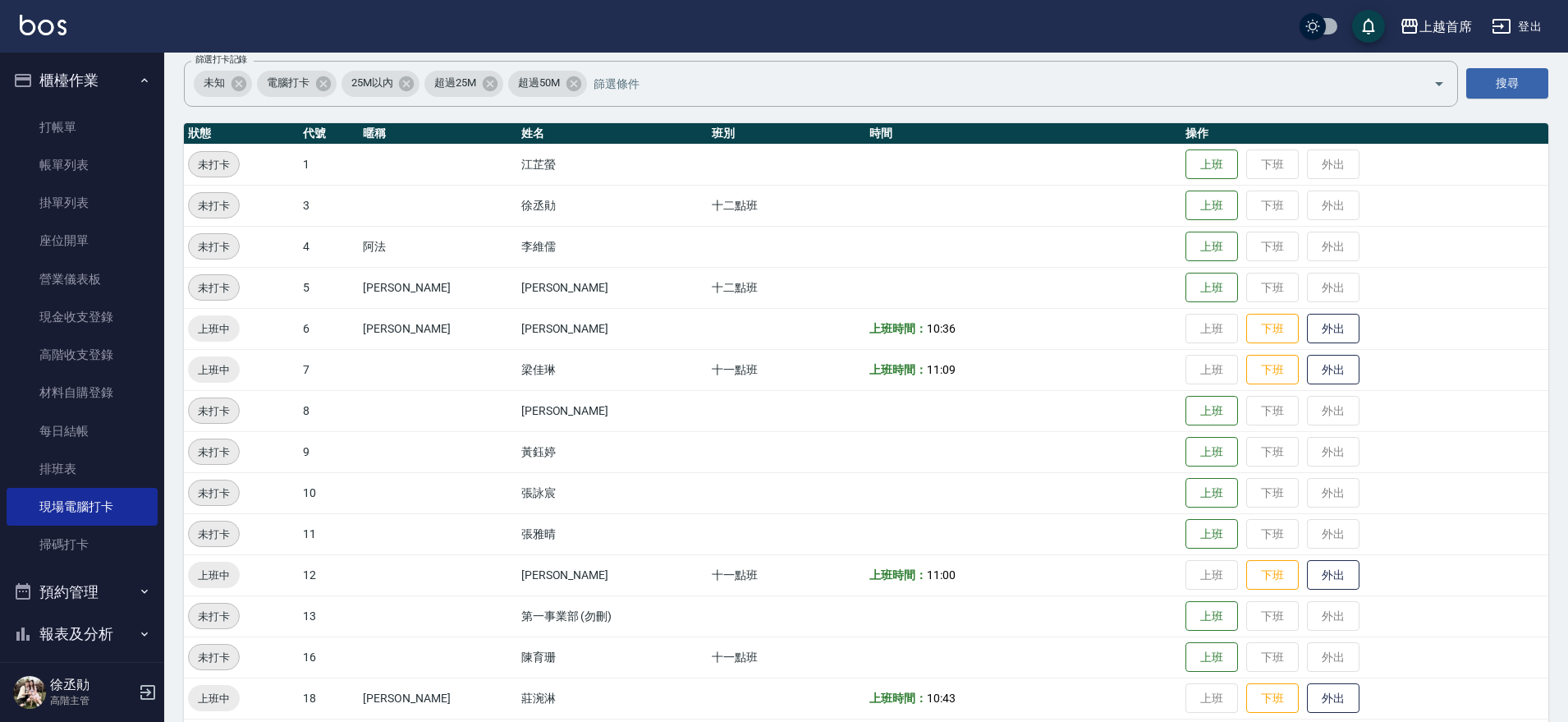
scroll to position [98, 0]
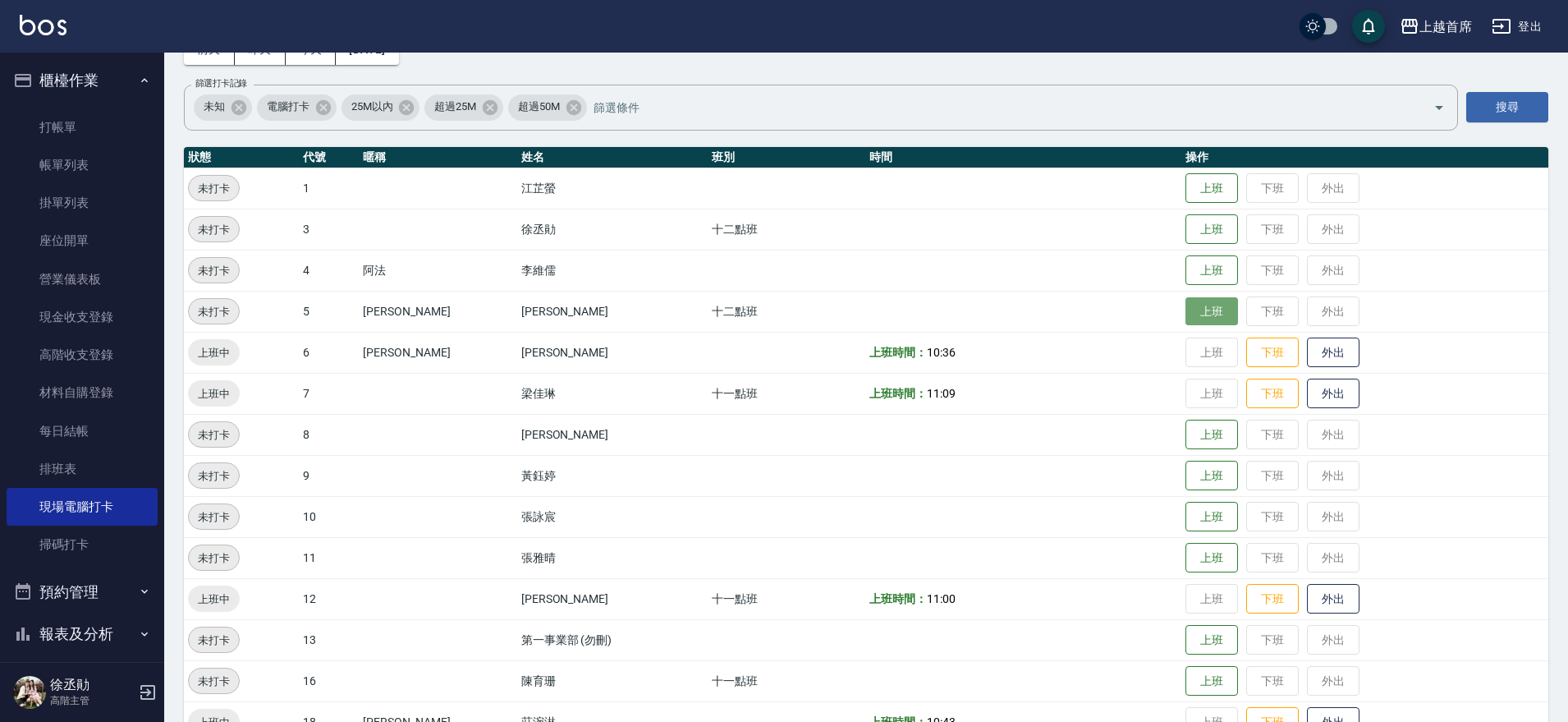
click at [1185, 313] on button "上班" at bounding box center [1211, 312] width 52 height 29
